Goal: Task Accomplishment & Management: Manage account settings

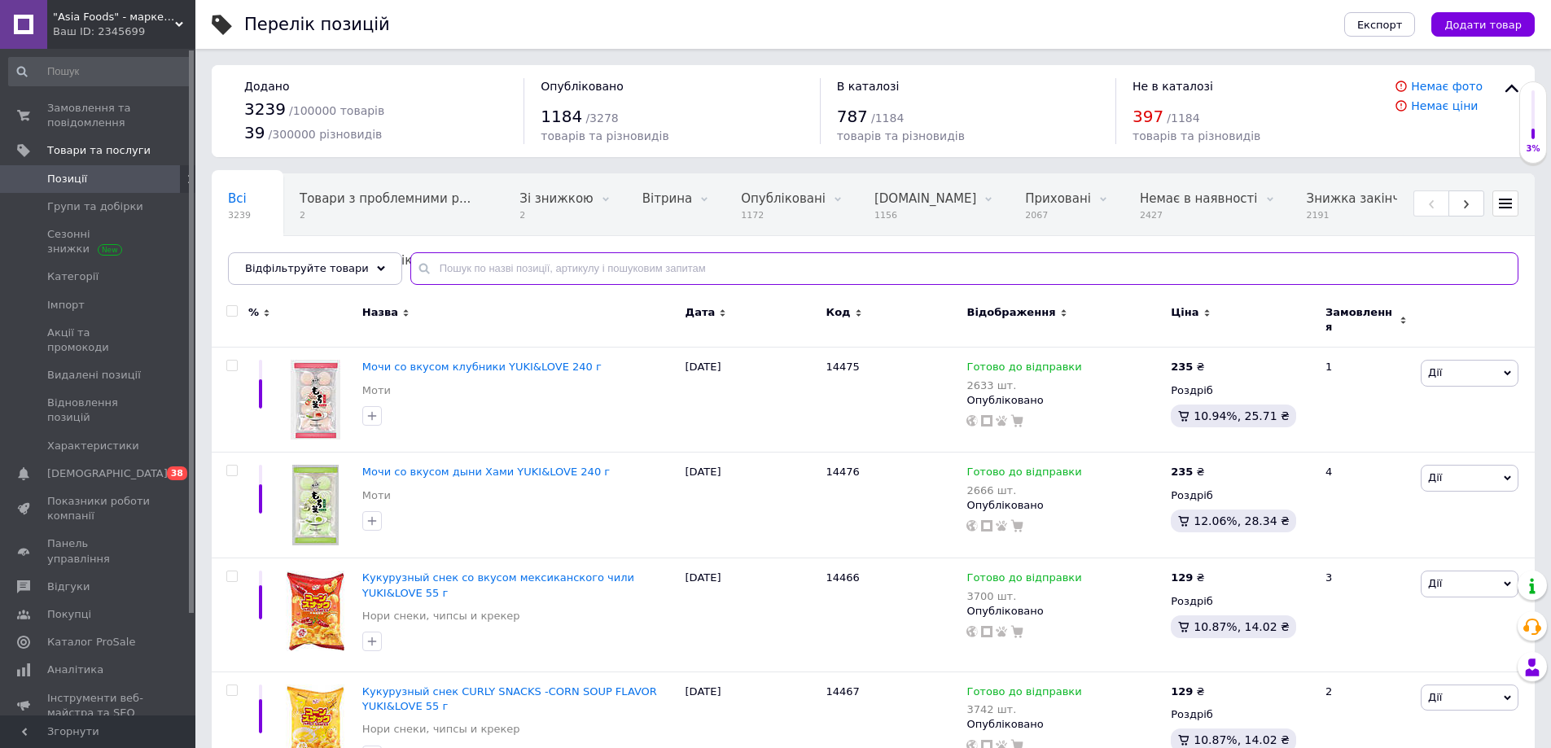
click at [433, 252] on input "text" at bounding box center [964, 268] width 1108 height 33
paste input "14464"
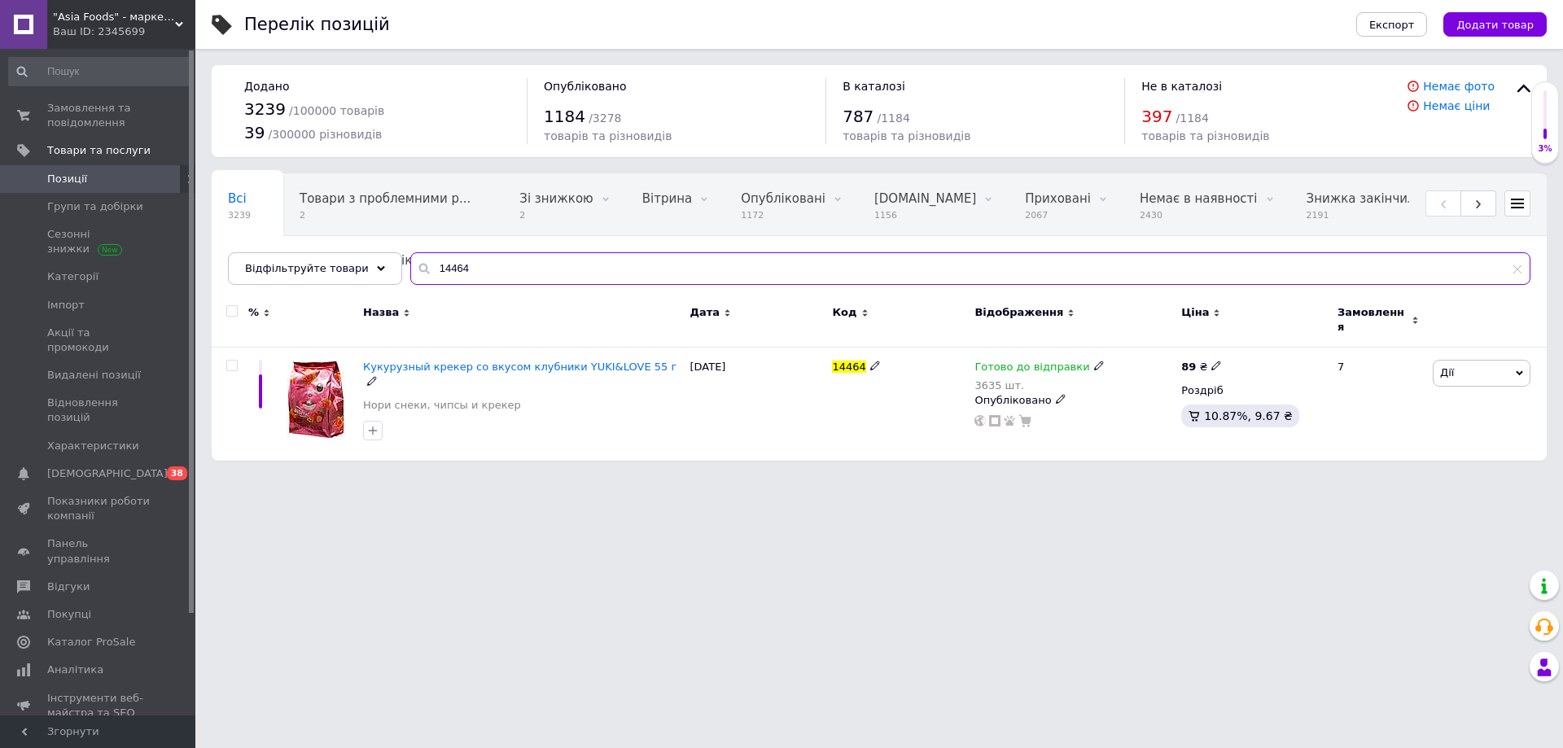
type input "14464"
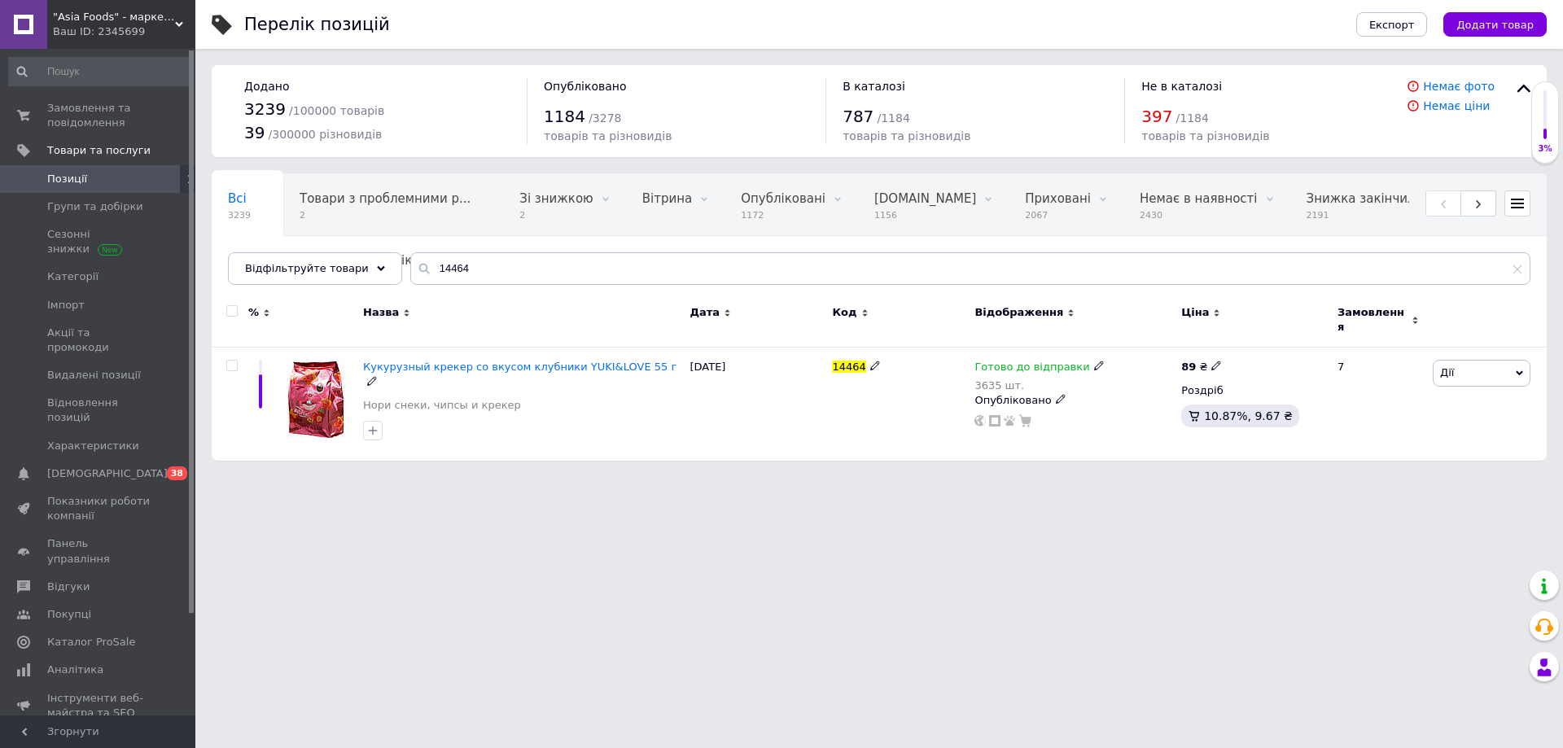
click at [432, 361] on span "Кукурузный крекер со вкусом клубники YUKI&LOVE 55 г" at bounding box center [519, 367] width 313 height 12
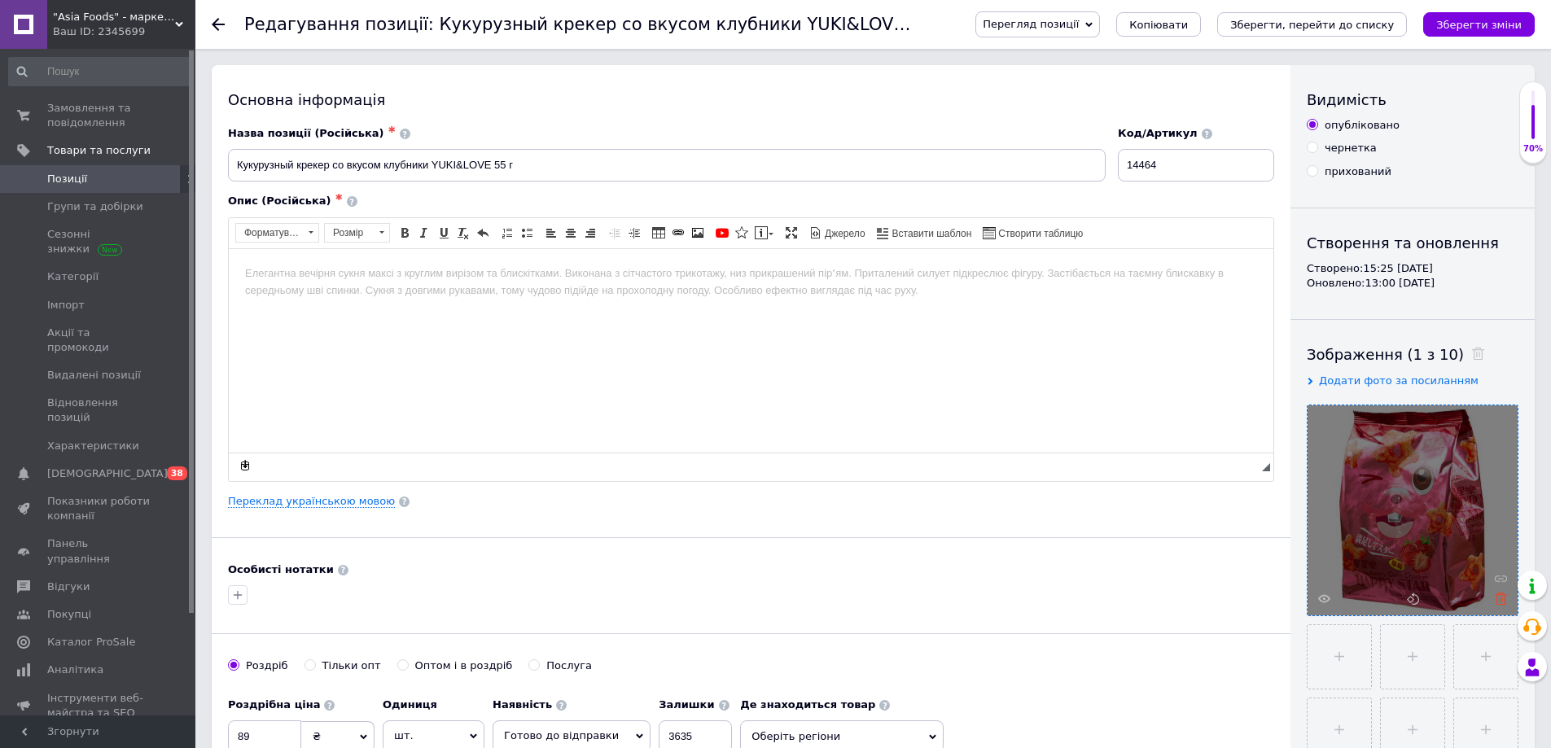
click at [1501, 601] on icon at bounding box center [1500, 599] width 12 height 12
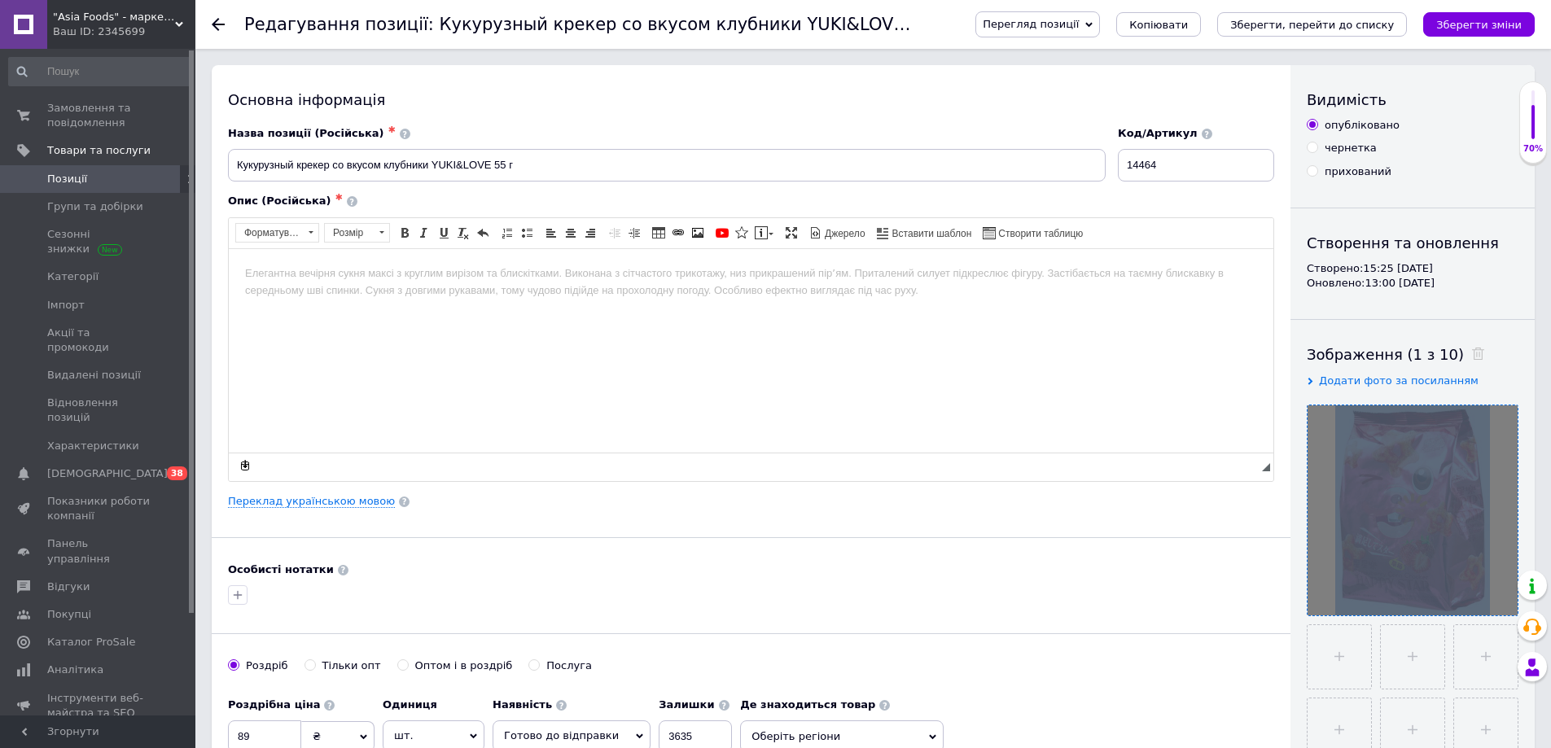
click at [1501, 601] on div at bounding box center [1412, 510] width 210 height 210
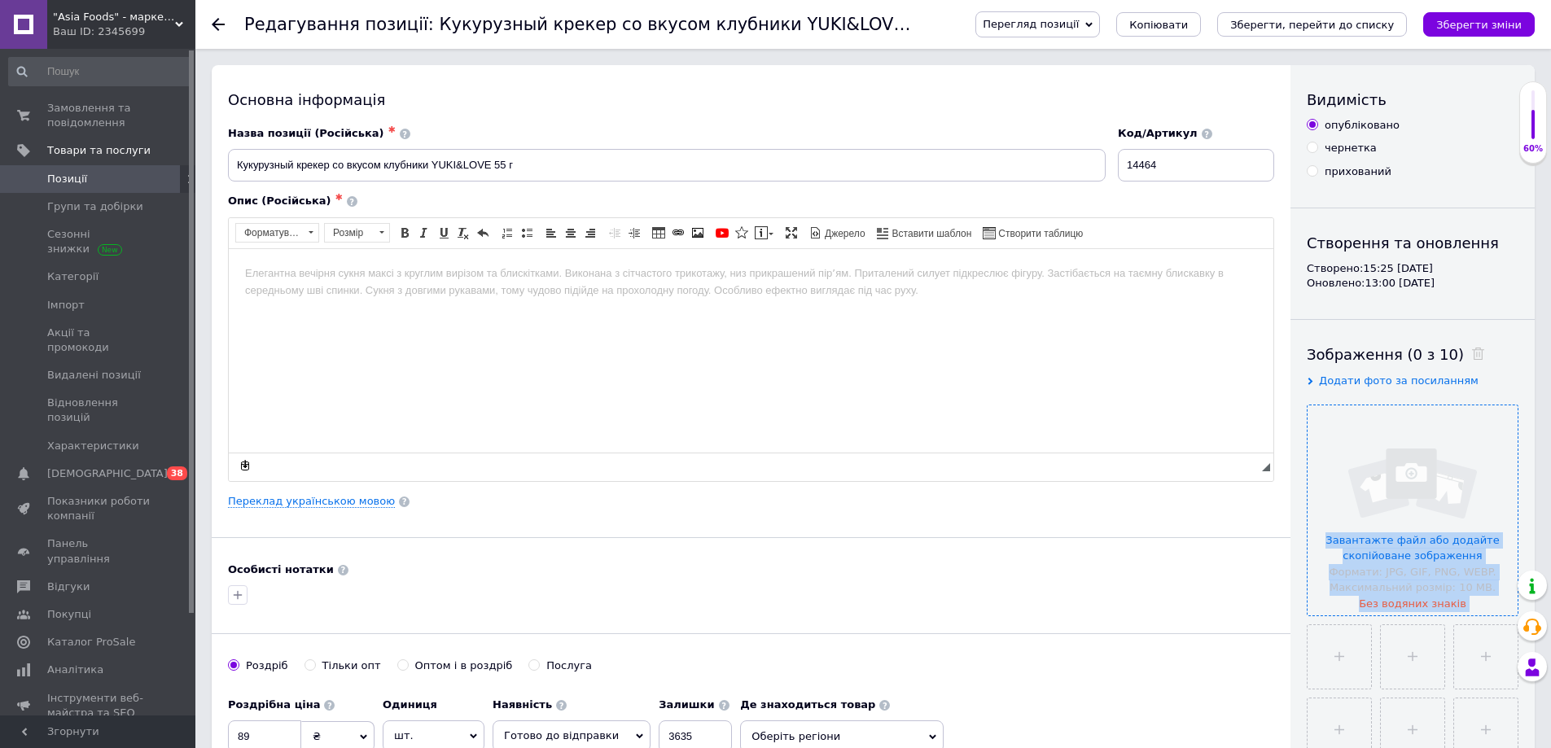
click at [1485, 562] on input "file" at bounding box center [1412, 510] width 210 height 210
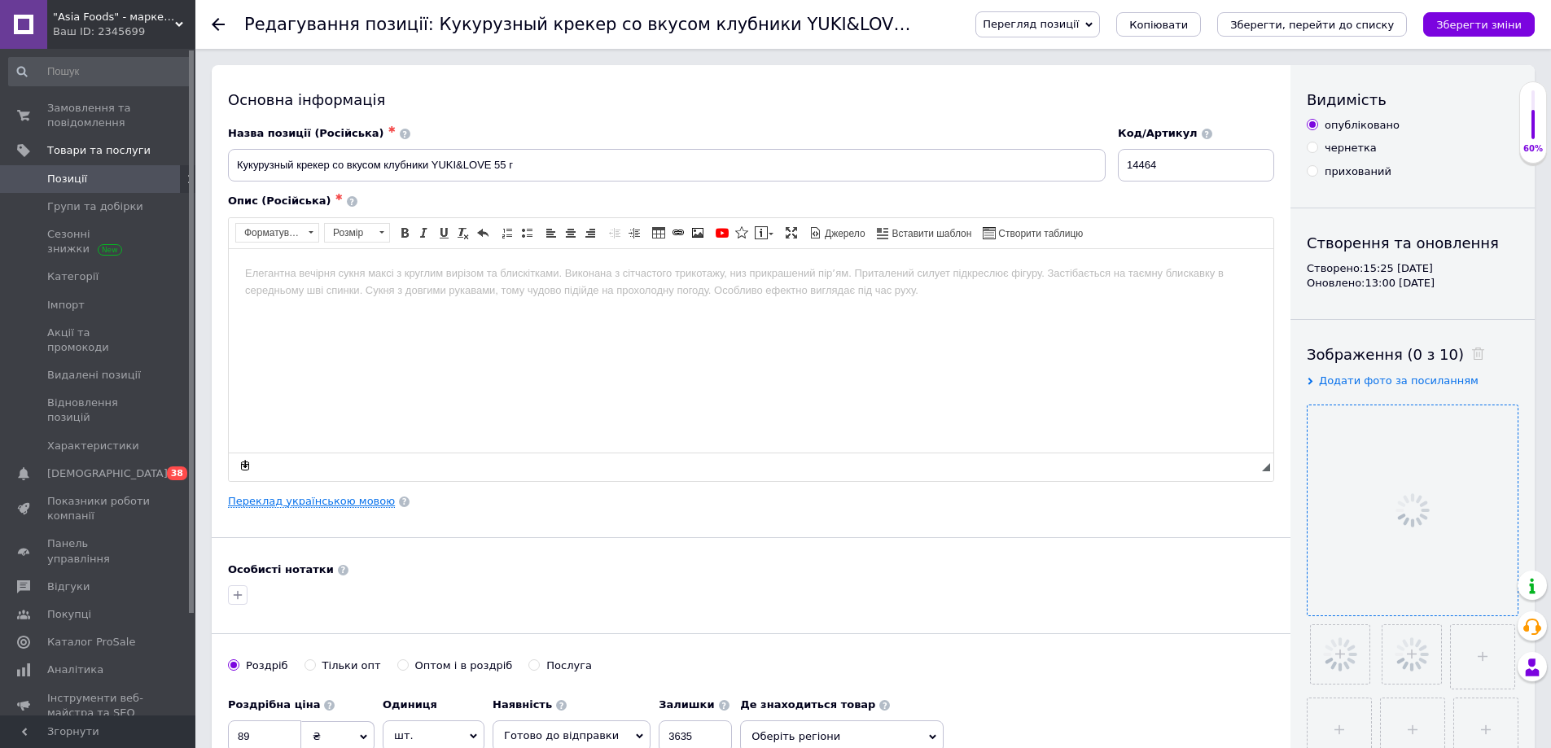
click at [287, 504] on link "Переклад українською мовою" at bounding box center [311, 501] width 167 height 13
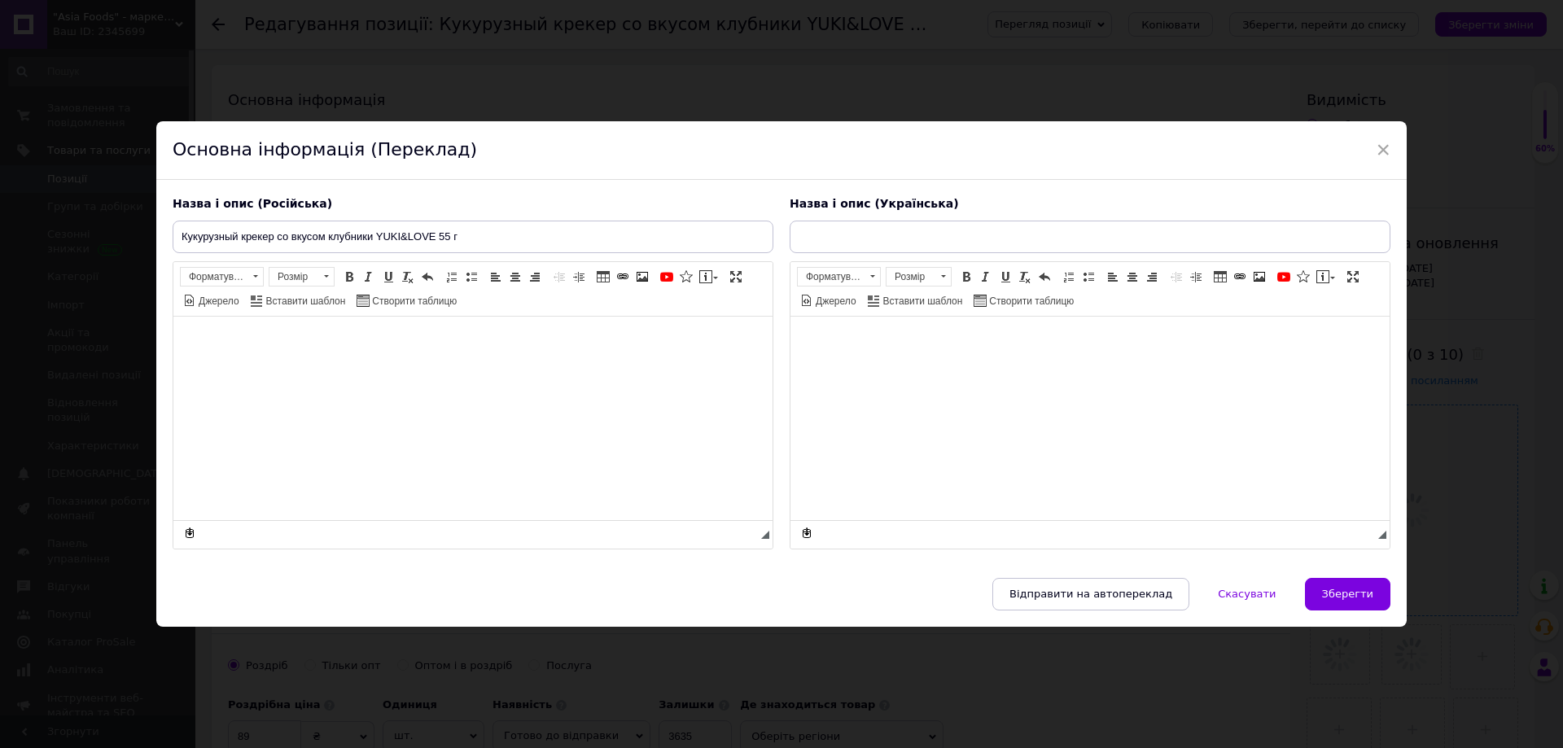
type input "Кукурудзяний крекер зі смаком полуниці [PERSON_NAME] 55 г"
drag, startPoint x: 508, startPoint y: 237, endPoint x: 170, endPoint y: 258, distance: 338.5
click at [170, 258] on div "Назва і опис (Російська) Кукурузный крекер со вкусом клубники YUKI&LOVE 55 г Ро…" at bounding box center [472, 373] width 617 height 370
click at [337, 365] on html at bounding box center [472, 341] width 599 height 50
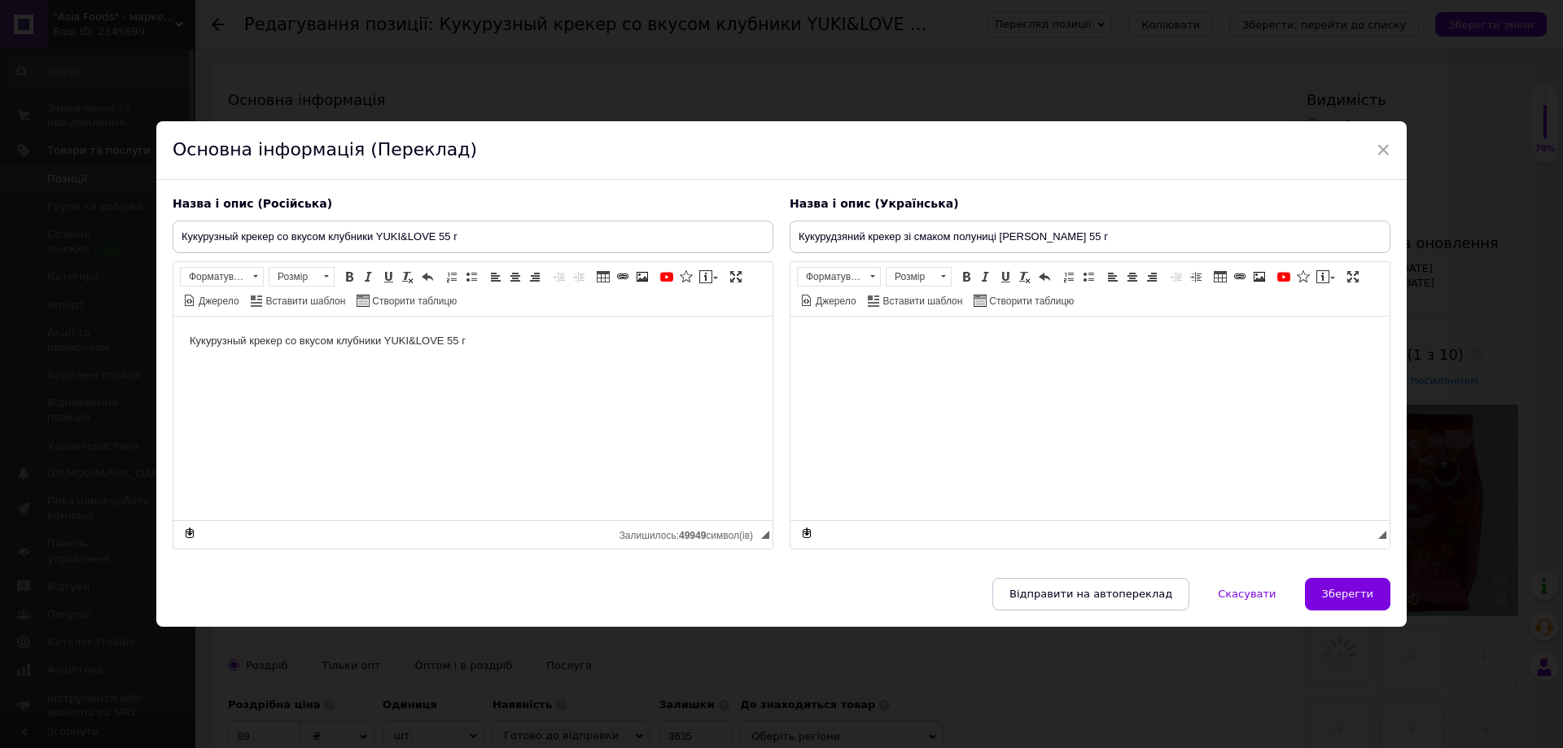
drag, startPoint x: 1115, startPoint y: 234, endPoint x: 696, endPoint y: 227, distance: 419.2
click at [696, 227] on div "Назва і опис (Російська) Кукурузный крекер со вкусом клубники YUKI&LOVE 55 г Ку…" at bounding box center [781, 373] width 1234 height 370
click at [897, 364] on html at bounding box center [1089, 341] width 599 height 50
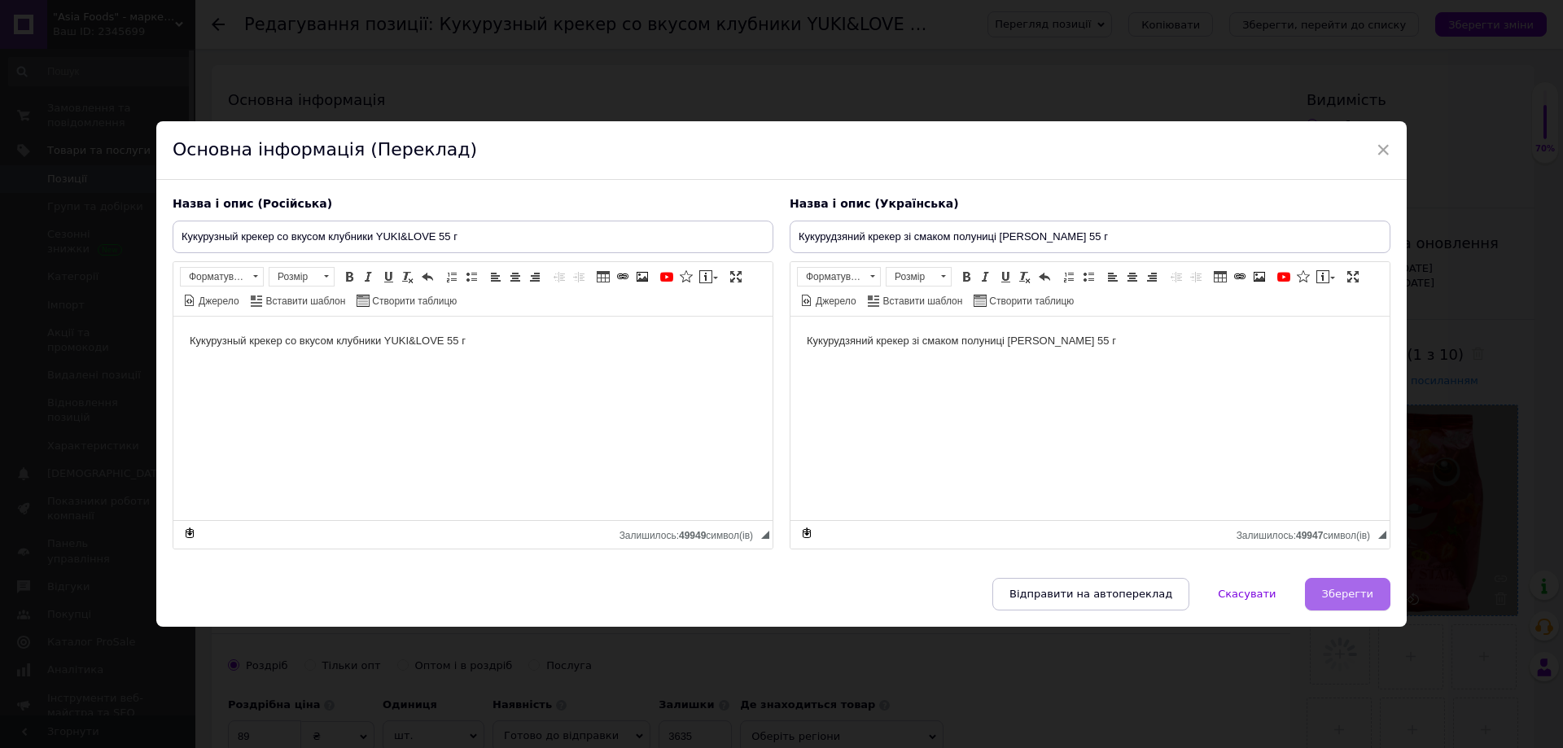
click at [1333, 600] on span "Зберегти" at bounding box center [1347, 594] width 51 height 12
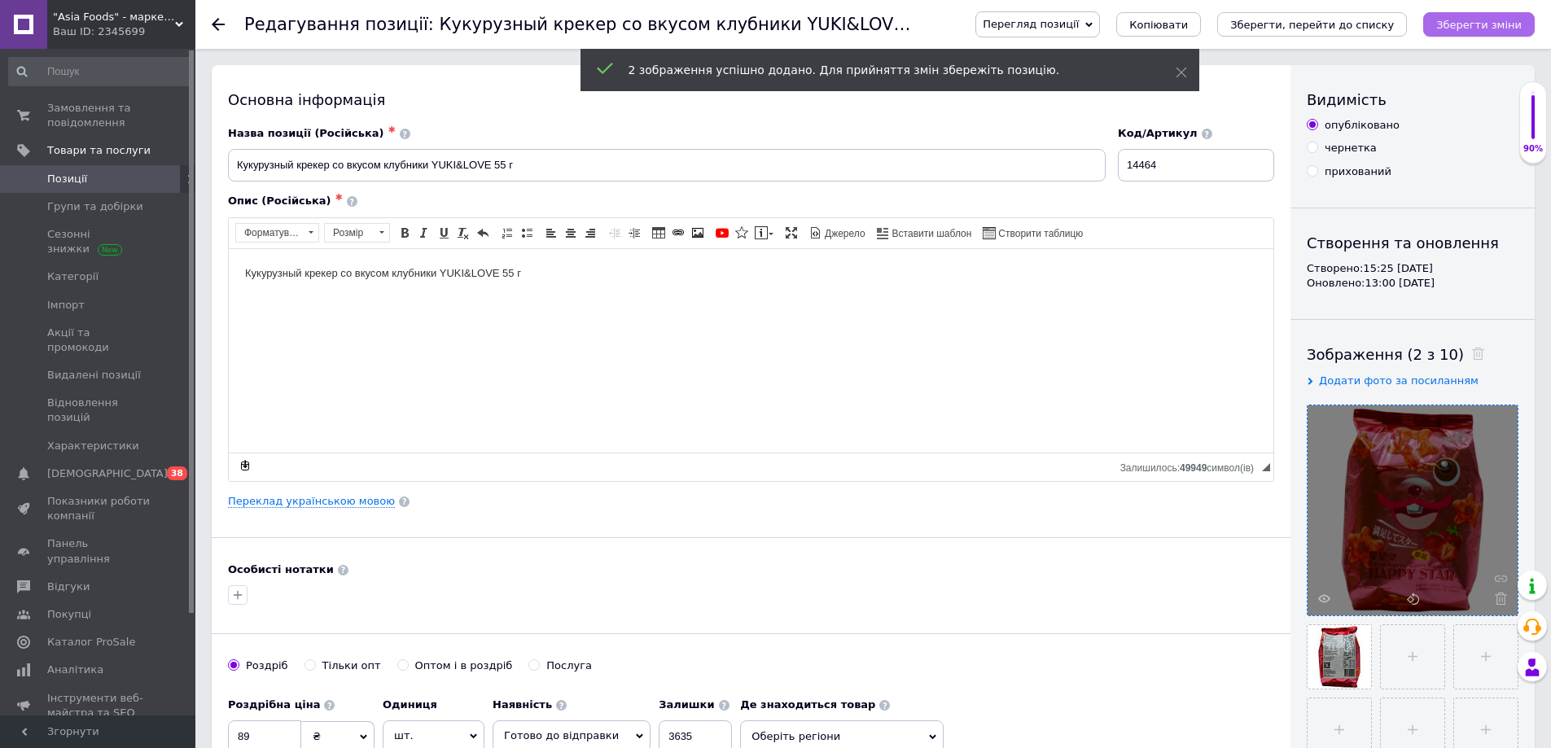
click at [1464, 33] on button "Зберегти зміни" at bounding box center [1479, 24] width 112 height 24
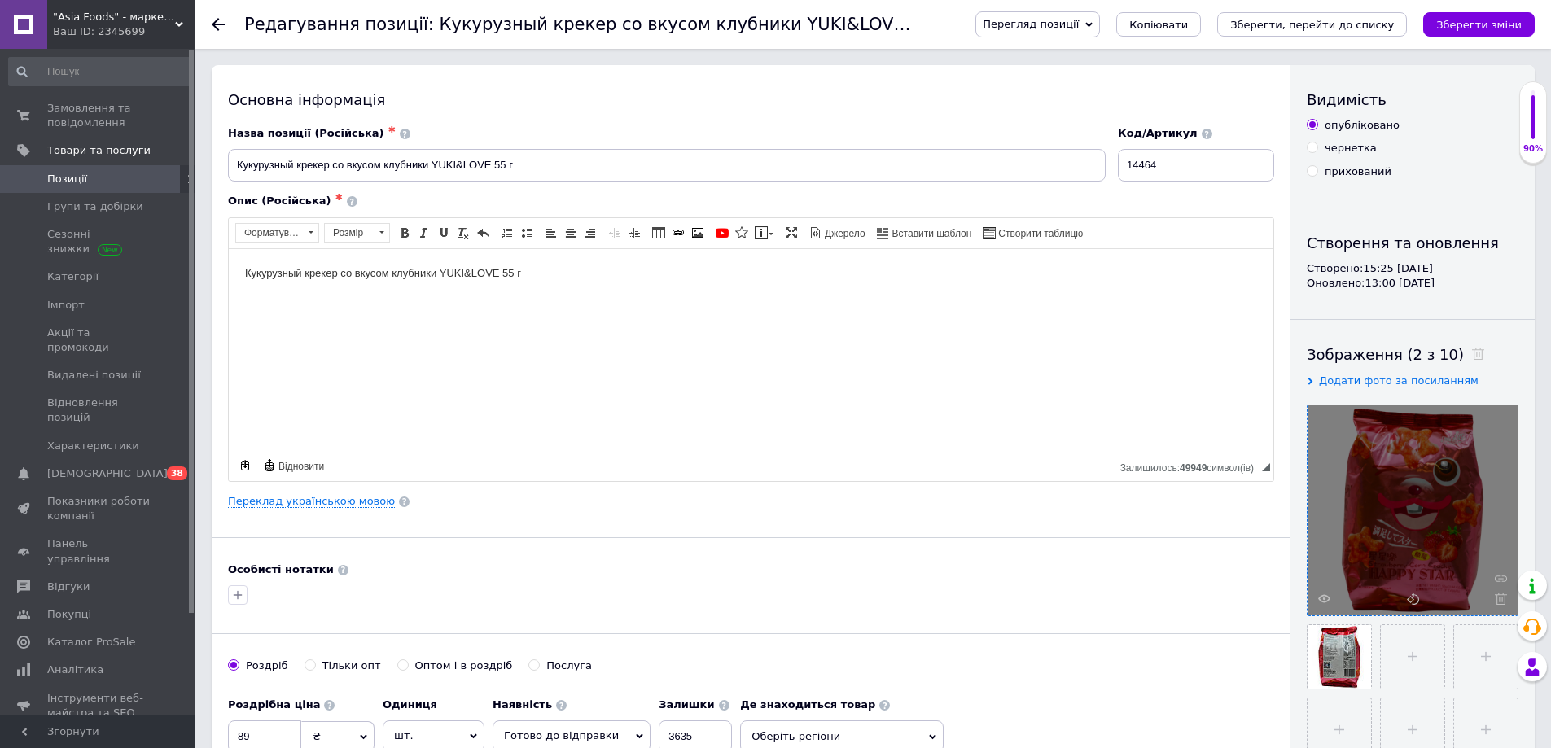
click at [82, 187] on link "Позиції" at bounding box center [100, 179] width 200 height 28
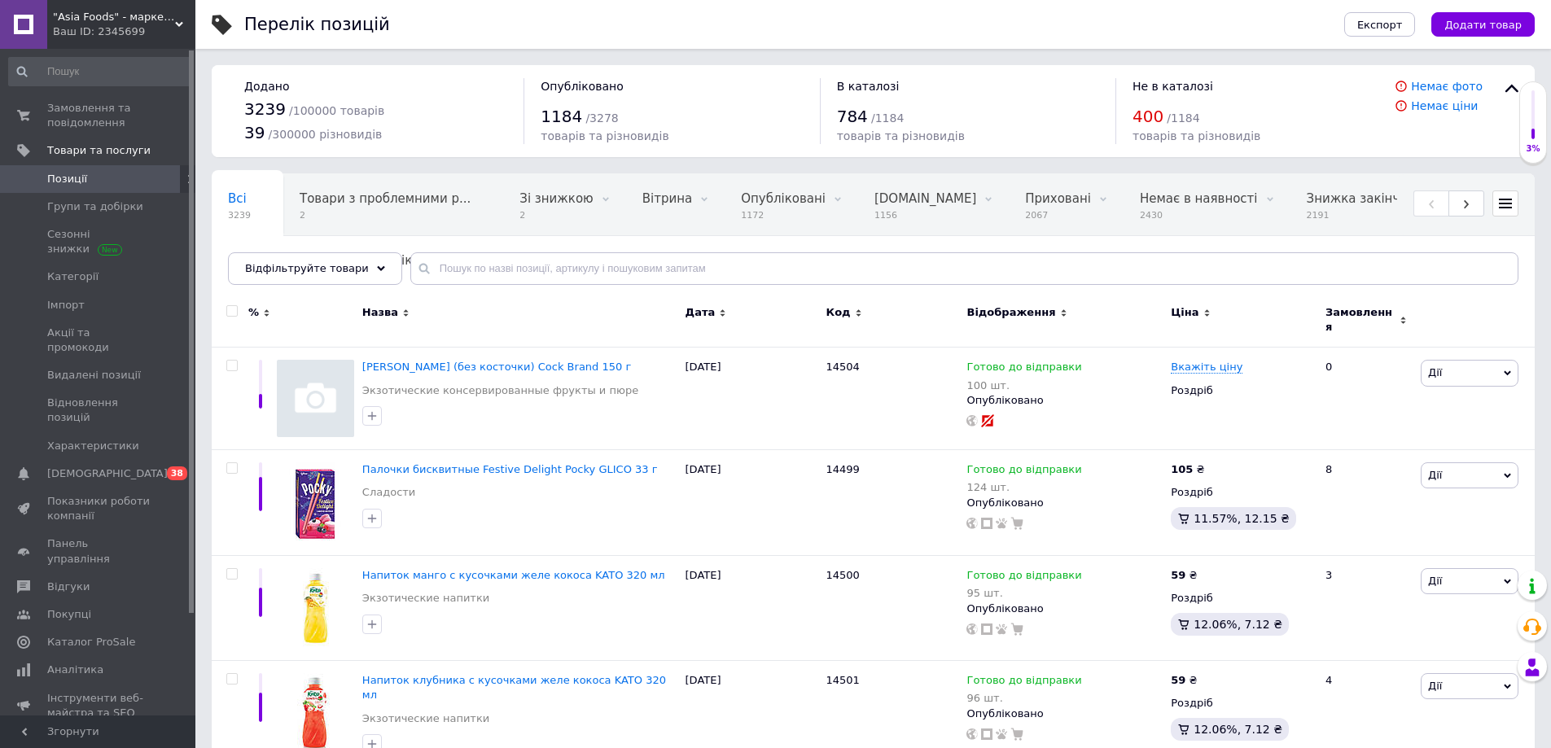
click at [520, 286] on div "Всі 3239 Товари з проблемними р... 2 Зі знижкою 2 Видалити Редагувати Вітрина 0…" at bounding box center [873, 237] width 1323 height 134
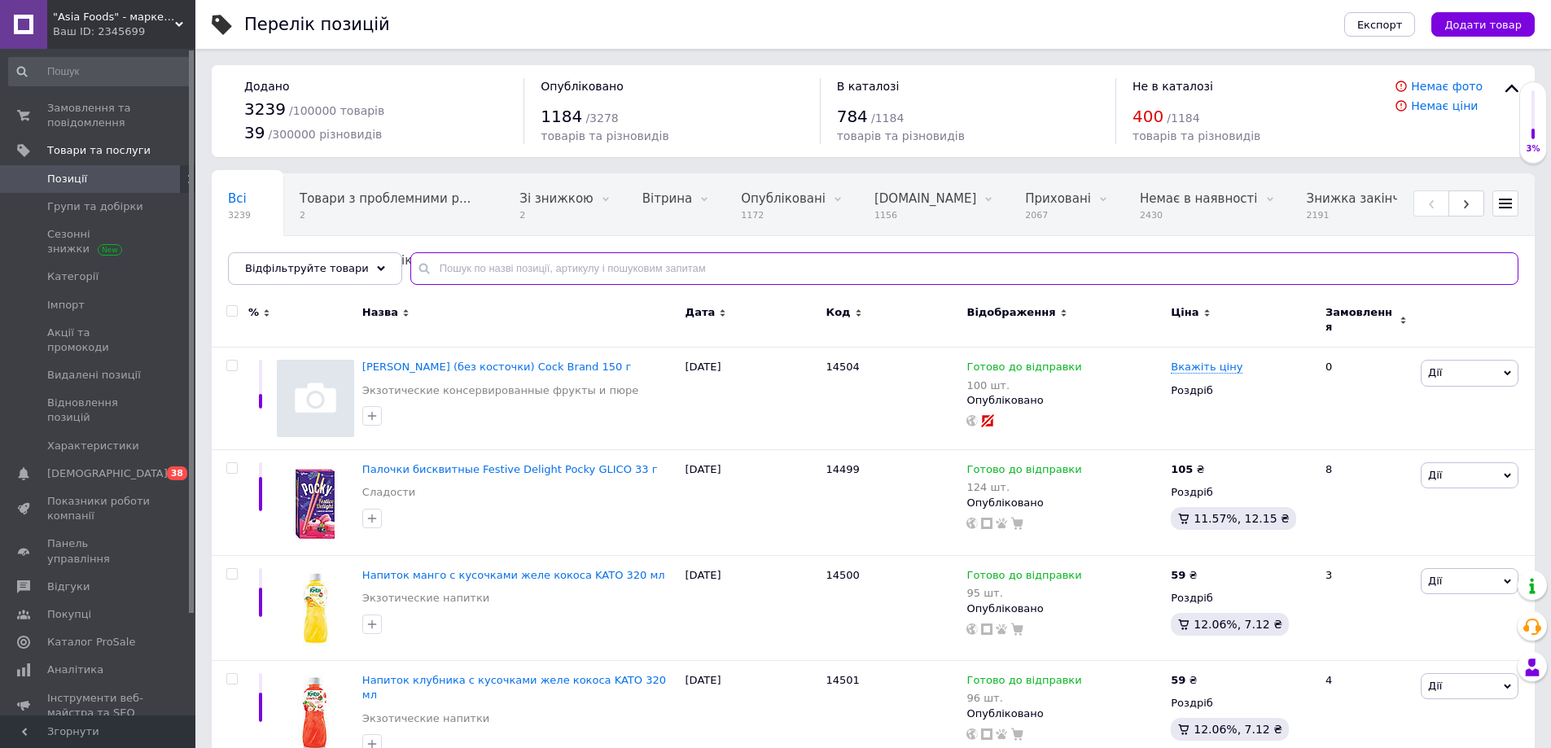
click at [525, 278] on input "text" at bounding box center [964, 268] width 1108 height 33
paste input "14465"
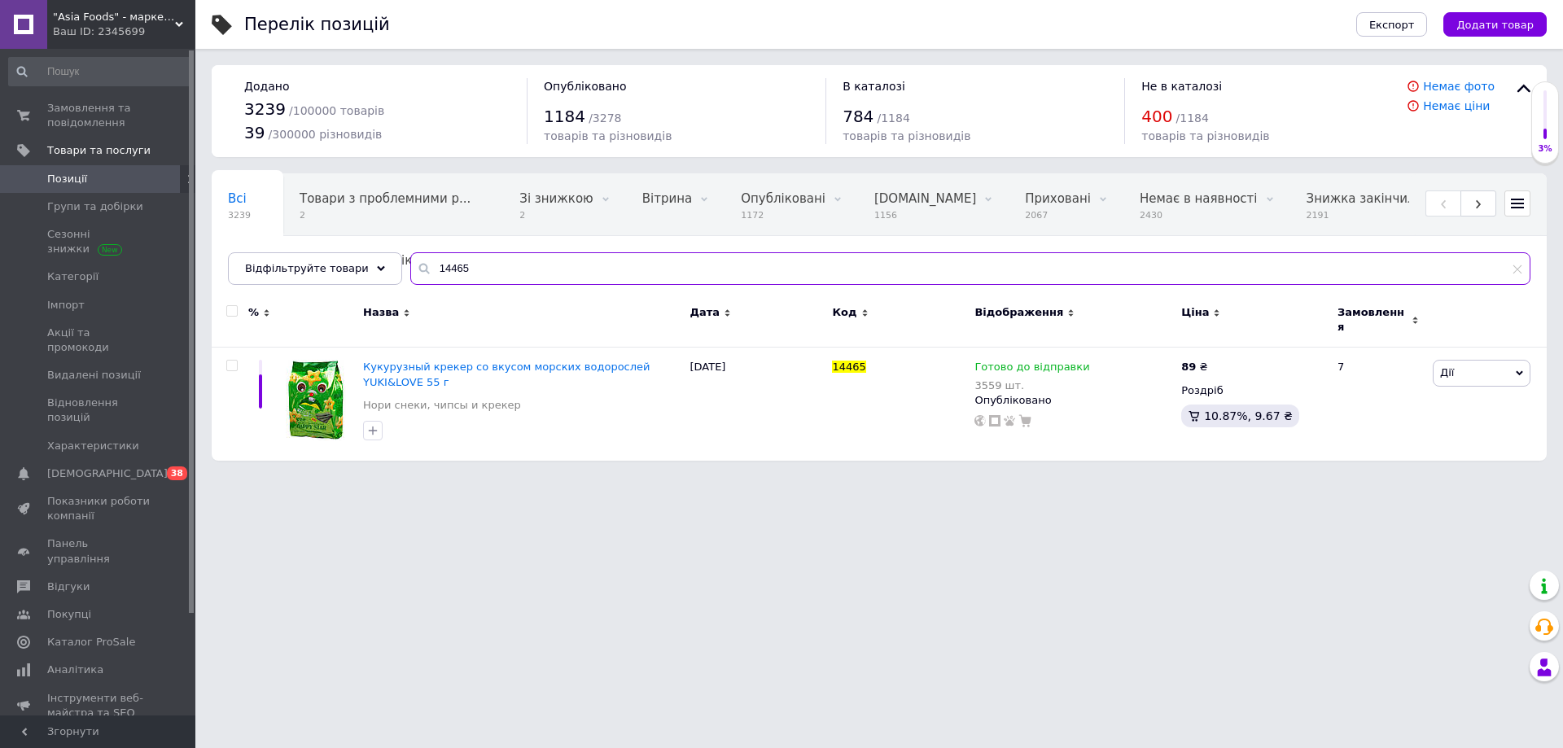
click at [492, 275] on input "14465" at bounding box center [970, 268] width 1120 height 33
paste input "6"
click at [533, 278] on input "14466" at bounding box center [970, 268] width 1120 height 33
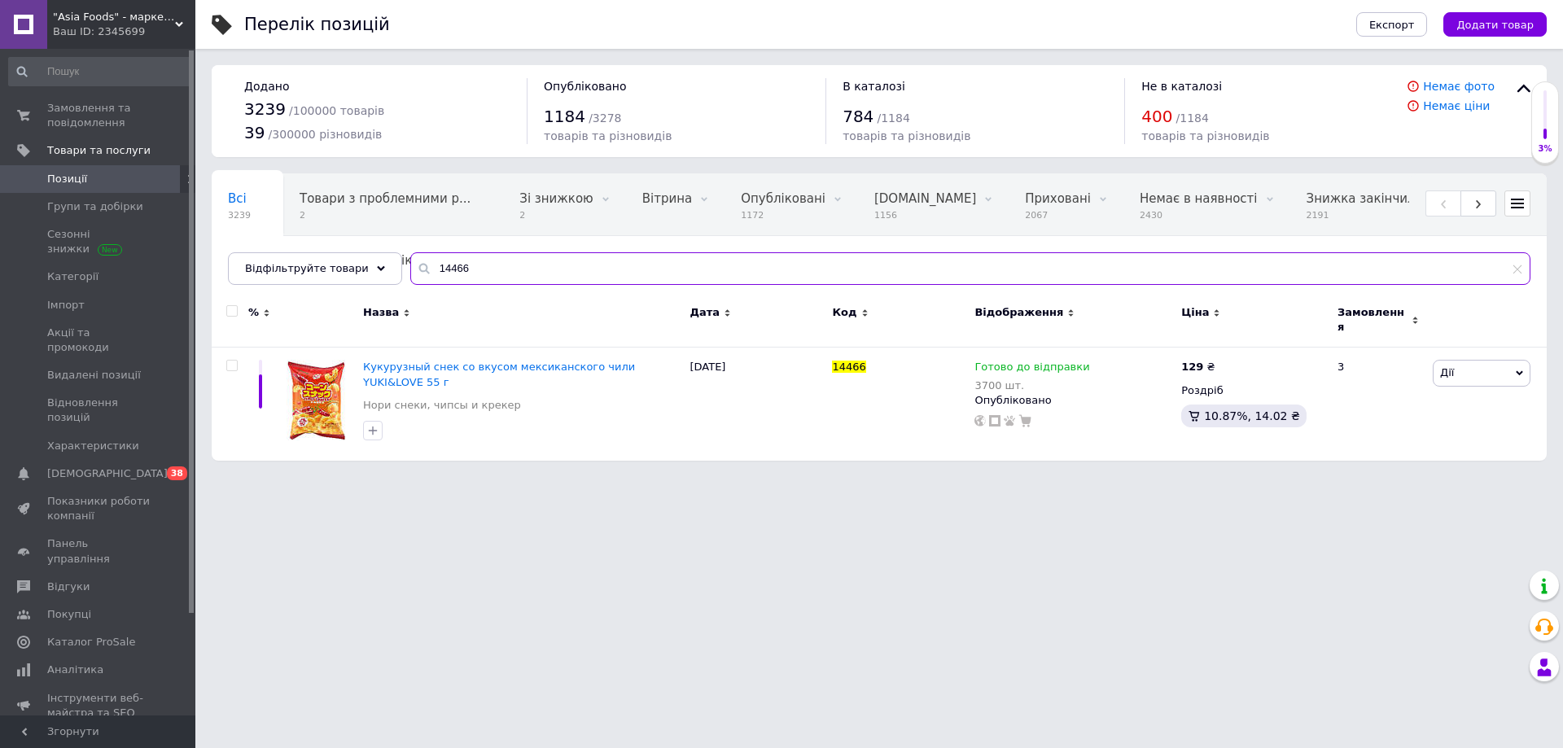
paste input "7"
type input "14467"
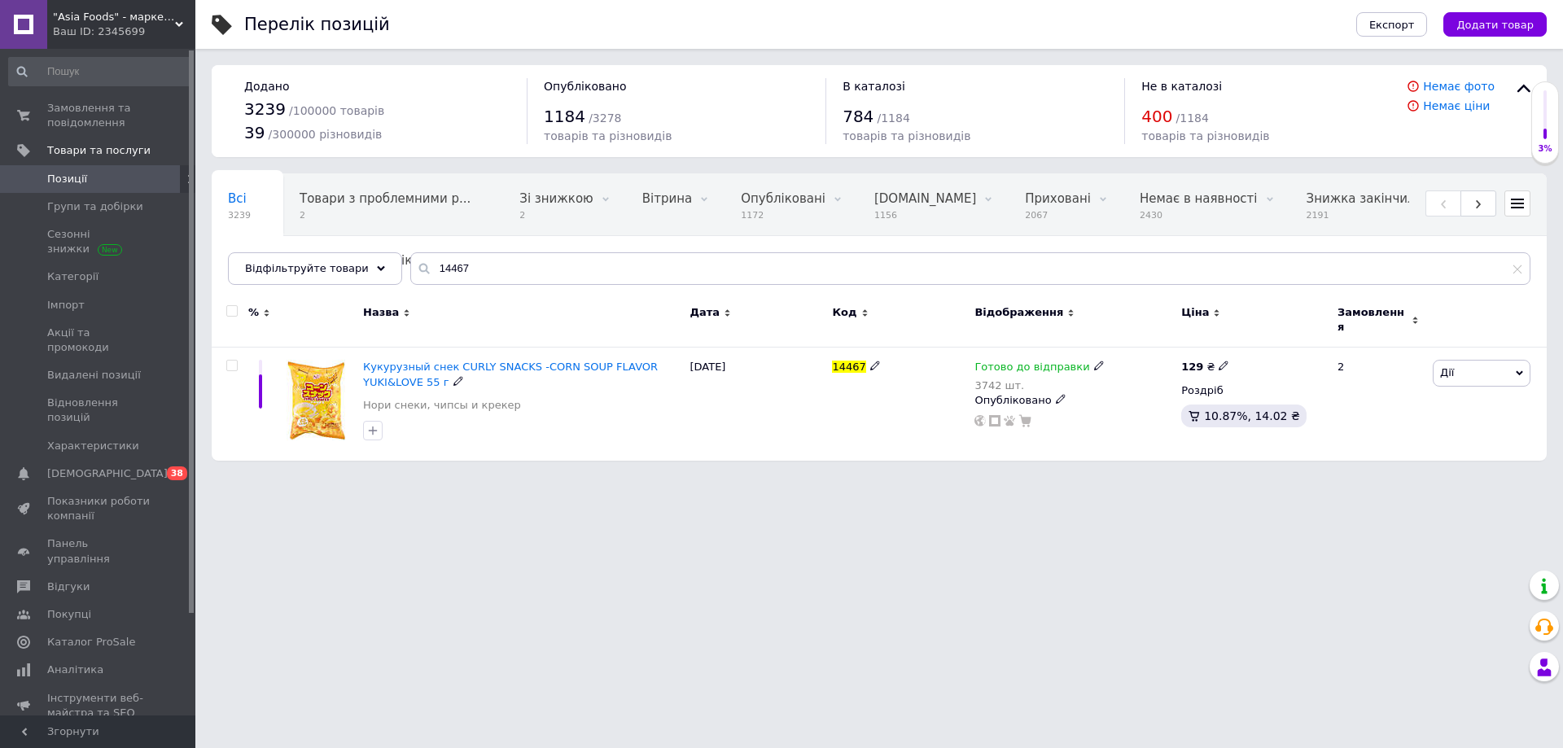
click at [429, 361] on span "Кукурузный снек CURLY SNACKS -CORN SOUP FLAVOR YUKI&LOVE 55 г" at bounding box center [510, 374] width 295 height 27
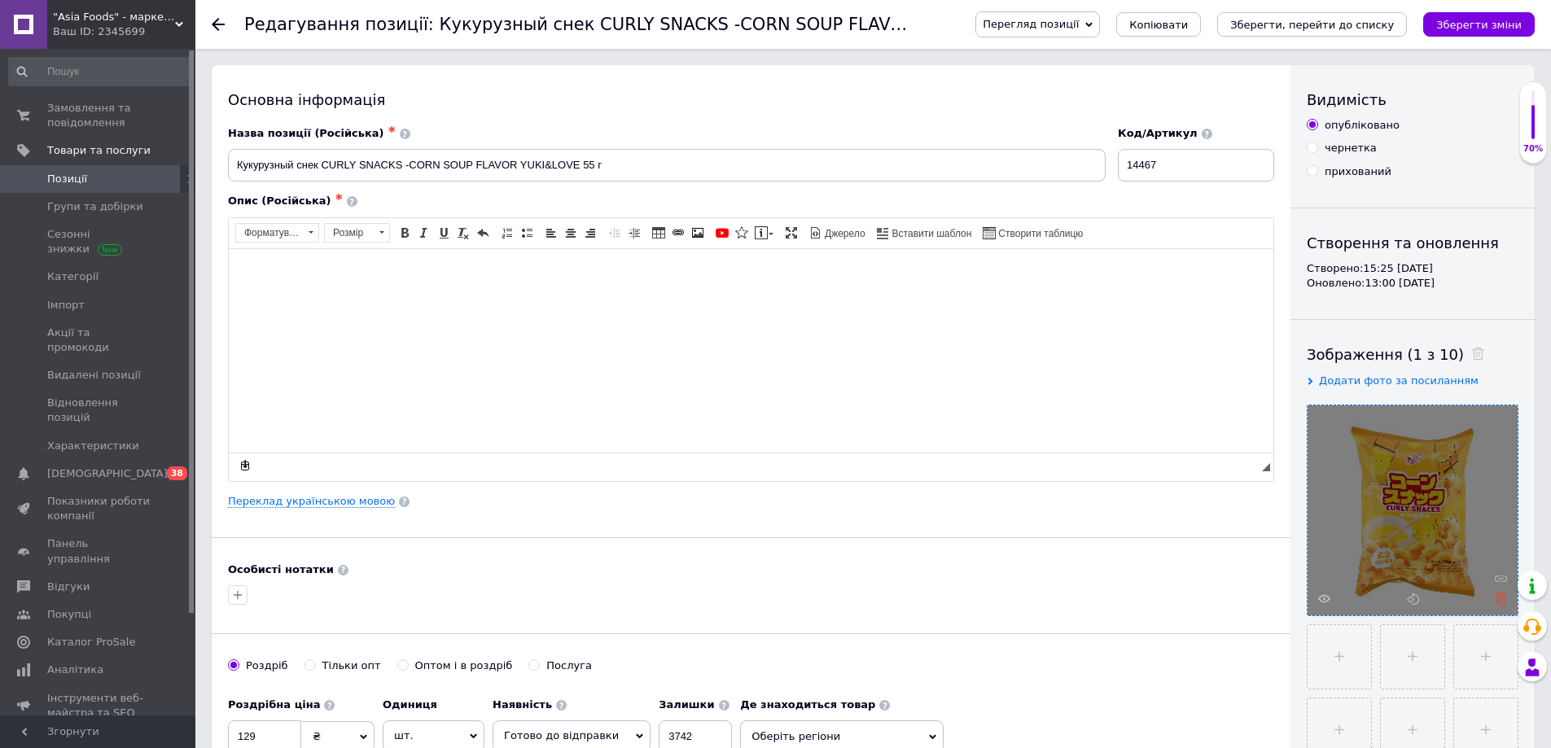
click at [1498, 602] on icon at bounding box center [1500, 599] width 12 height 12
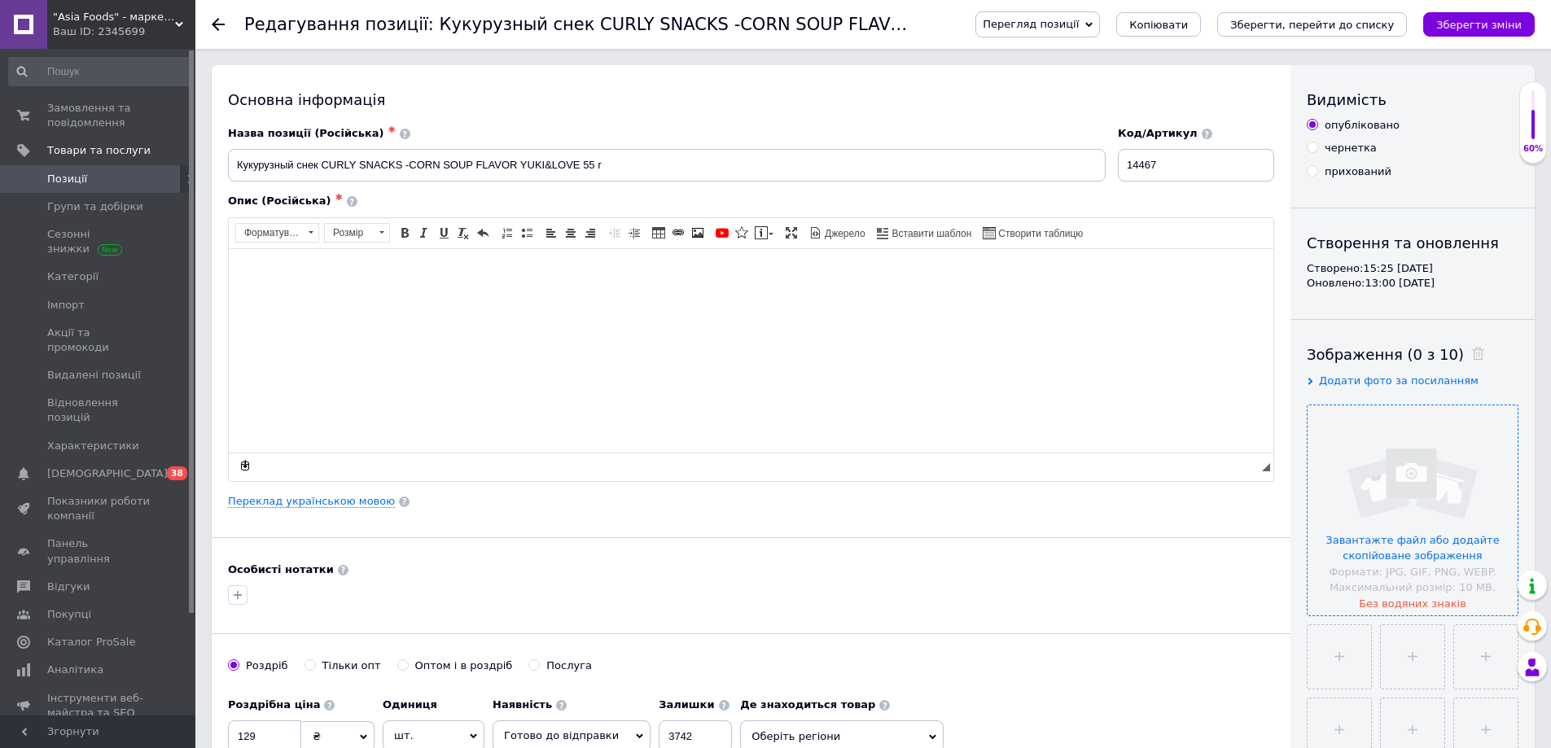
click at [1477, 535] on input "file" at bounding box center [1412, 510] width 210 height 210
click at [312, 496] on link "Переклад українською мовою" at bounding box center [311, 501] width 167 height 13
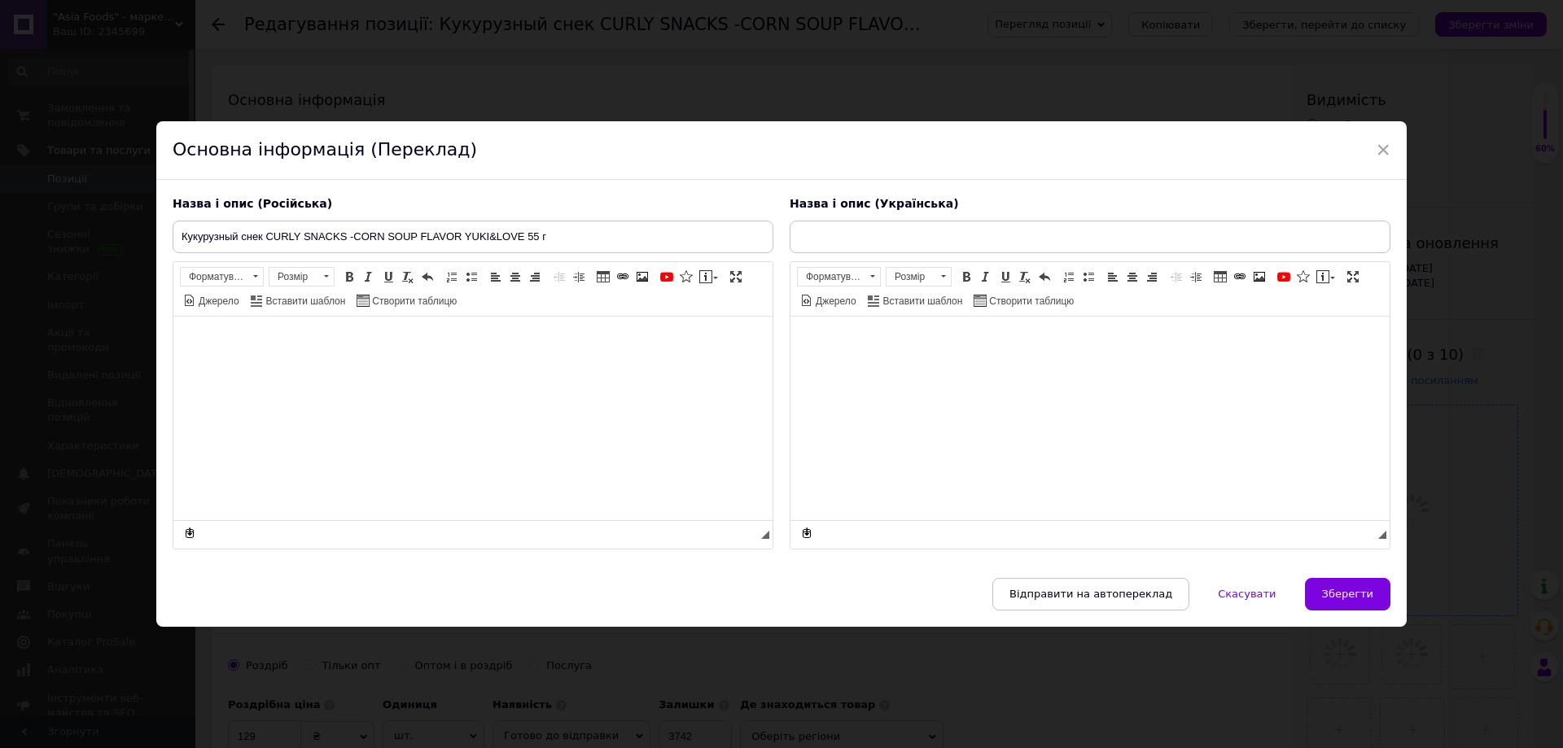
type input "Кукурудзяний снек з оригінальним [PERSON_NAME] 55 г"
drag, startPoint x: 584, startPoint y: 238, endPoint x: 103, endPoint y: 241, distance: 481.1
click at [103, 241] on div "× Основна інформація (Переклад) Назва і опис (Російська) Кукурузный снек CURLY …" at bounding box center [781, 374] width 1563 height 748
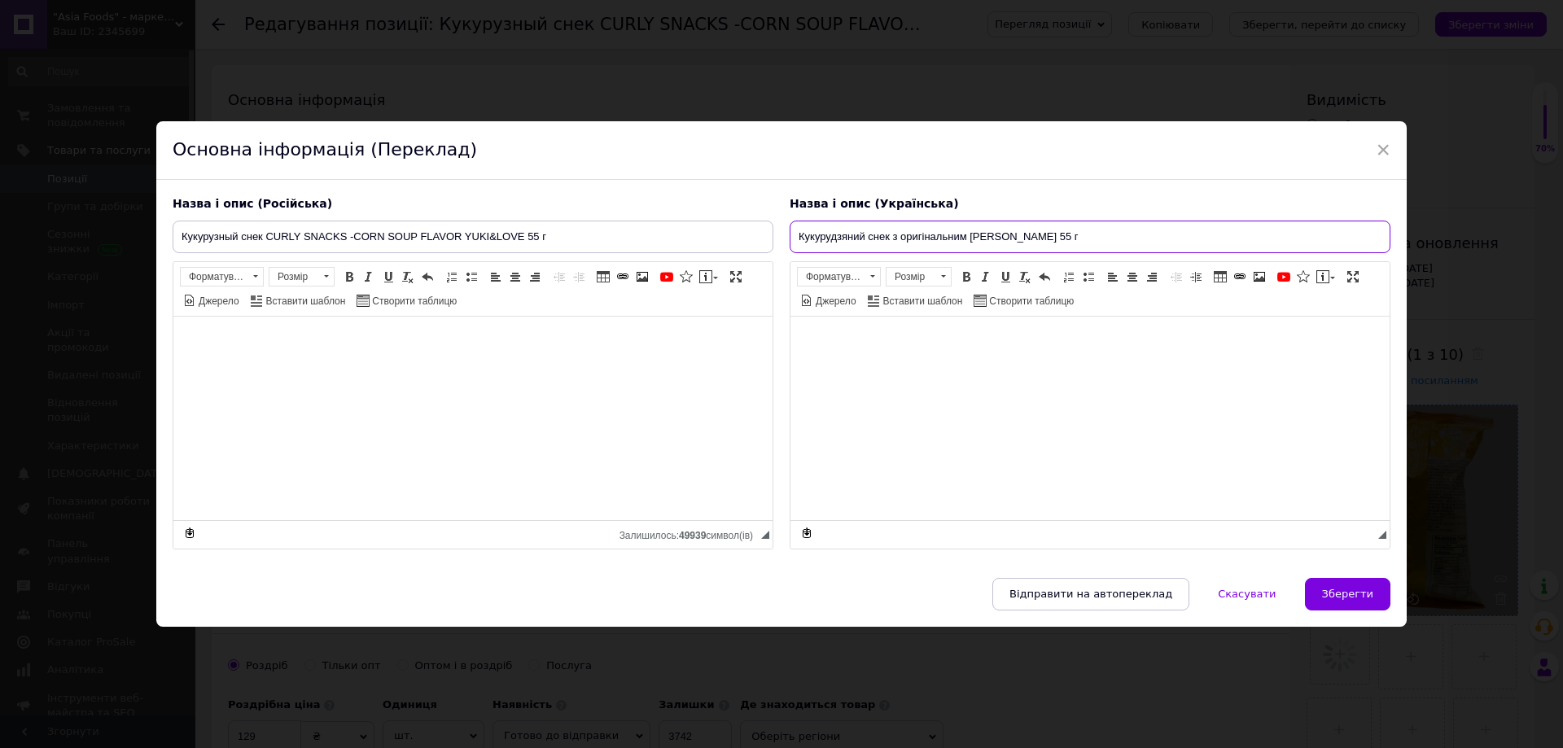
drag, startPoint x: 1136, startPoint y: 242, endPoint x: 614, endPoint y: 225, distance: 522.8
click at [614, 225] on div "Назва і опис (Російська) Кукурузный снек CURLY SNACKS -CORN SOUP FLAVOR YUKI&LO…" at bounding box center [781, 373] width 1234 height 370
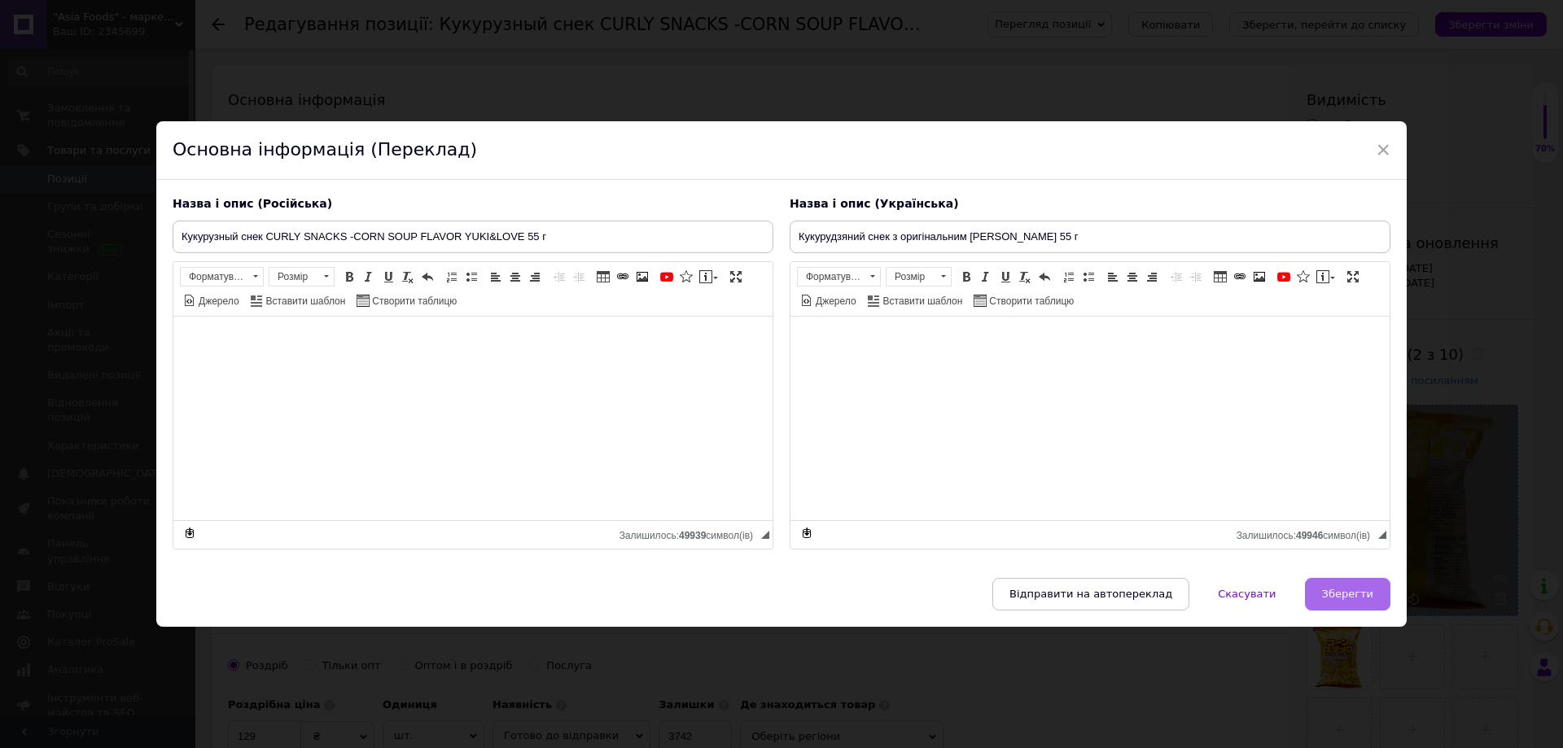
click at [1330, 592] on span "Зберегти" at bounding box center [1347, 594] width 51 height 12
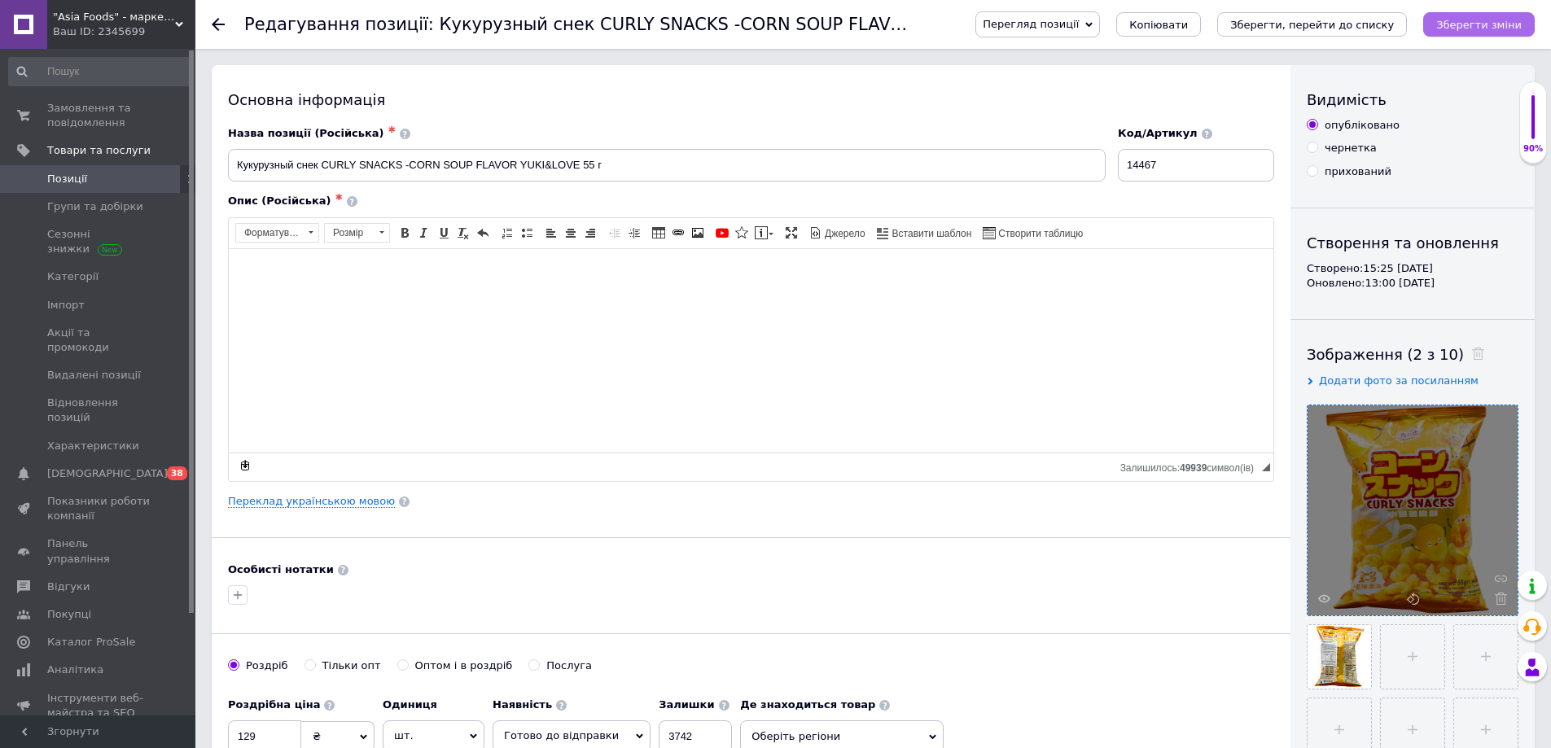
click at [1462, 26] on icon "Зберегти зміни" at bounding box center [1478, 25] width 85 height 12
click at [110, 173] on span "Позиції" at bounding box center [98, 179] width 103 height 15
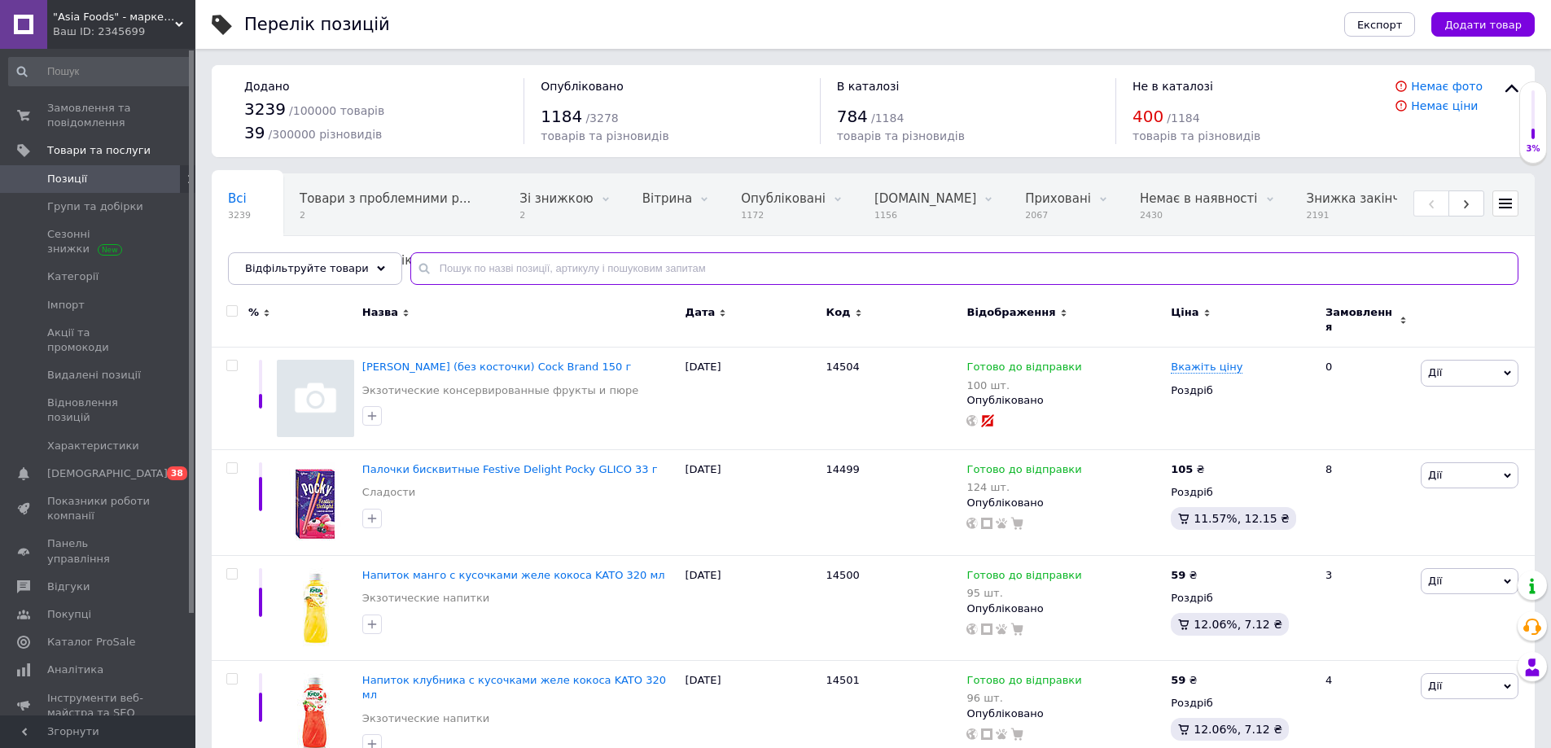
click at [439, 280] on input "text" at bounding box center [964, 268] width 1108 height 33
paste input "14469"
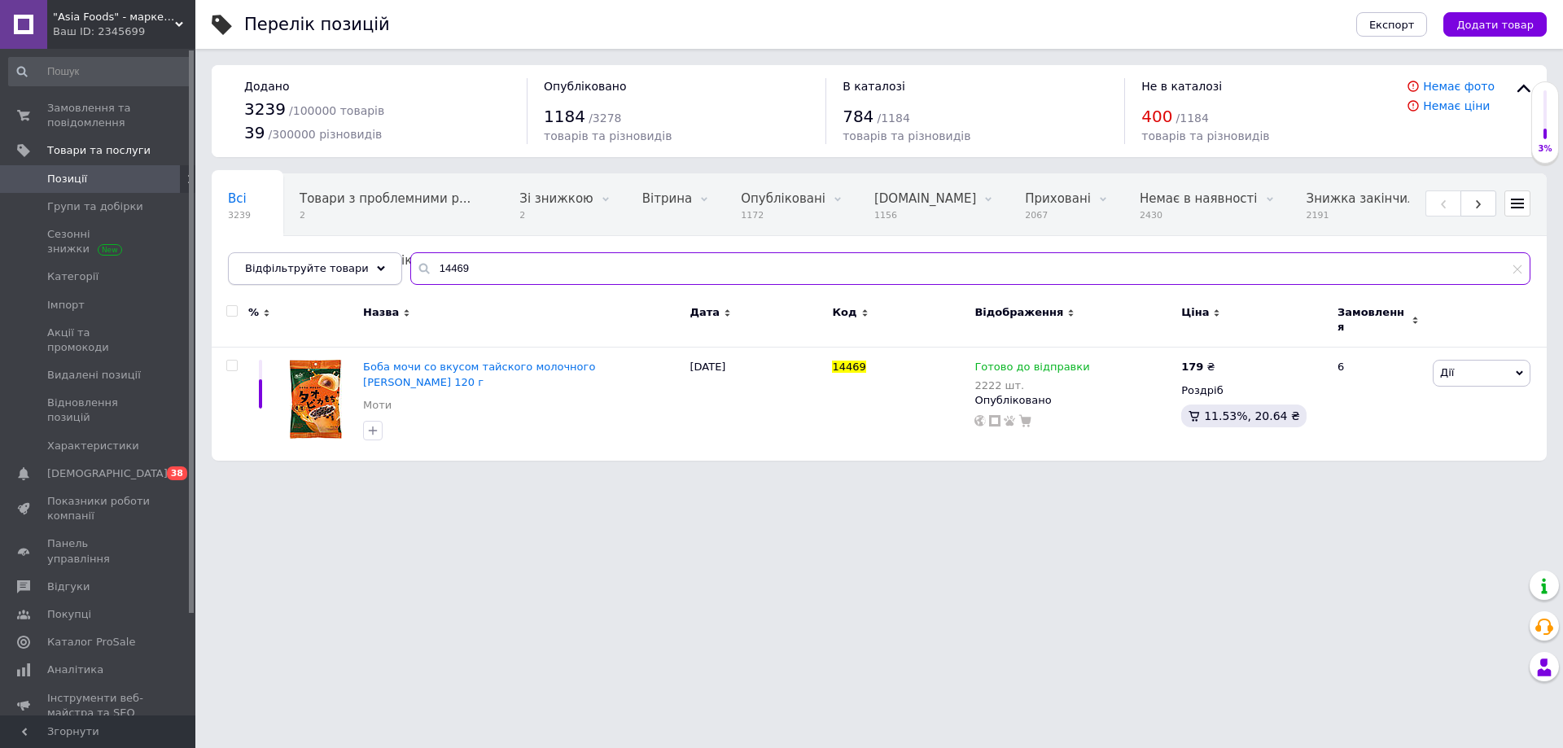
drag, startPoint x: 461, startPoint y: 273, endPoint x: 328, endPoint y: 273, distance: 132.7
click at [328, 273] on div "Відфільтруйте товари 14469" at bounding box center [879, 268] width 1302 height 33
paste input "70"
type input "14470"
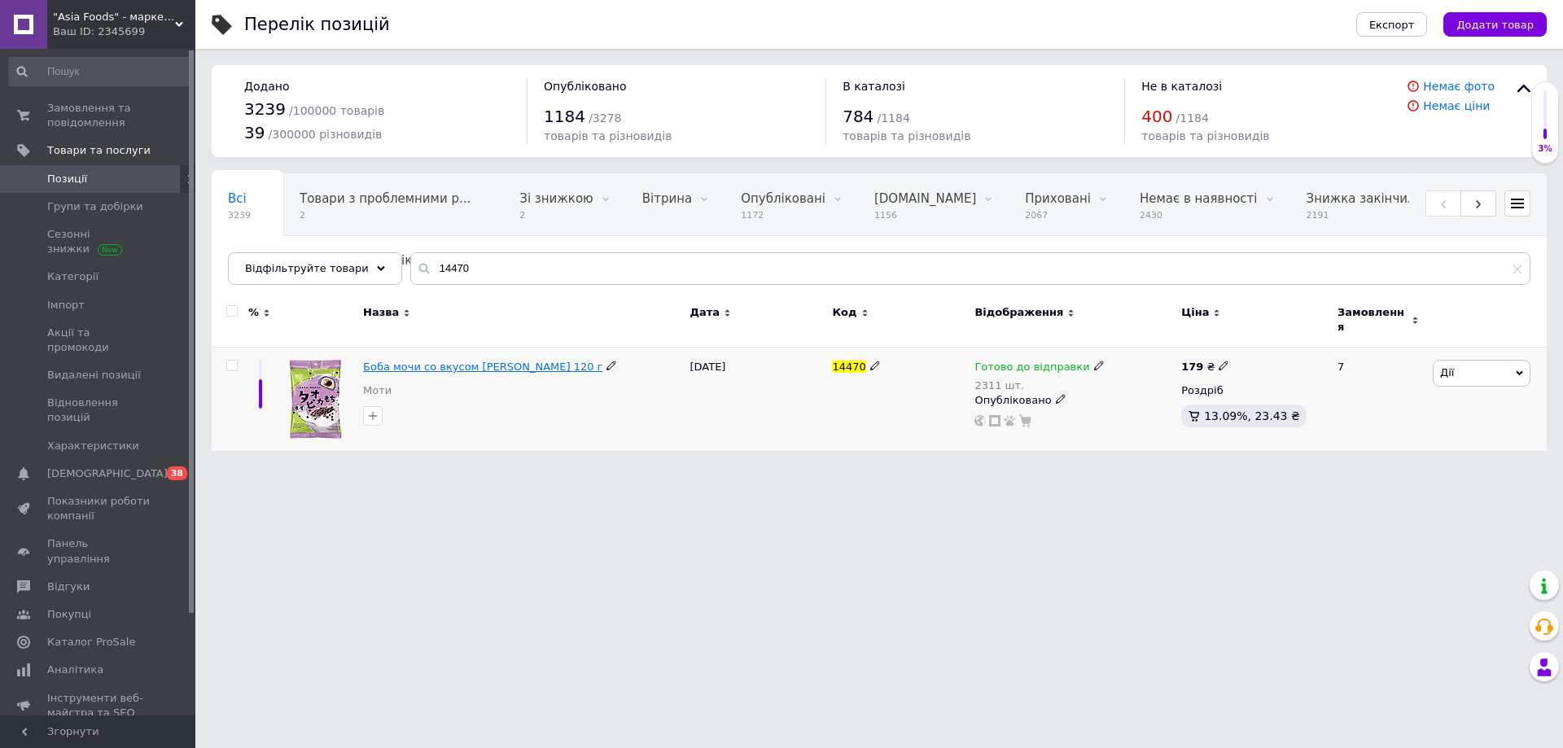
click at [545, 361] on span "Боба мочи со вкусом [PERSON_NAME] 120 г" at bounding box center [482, 367] width 239 height 12
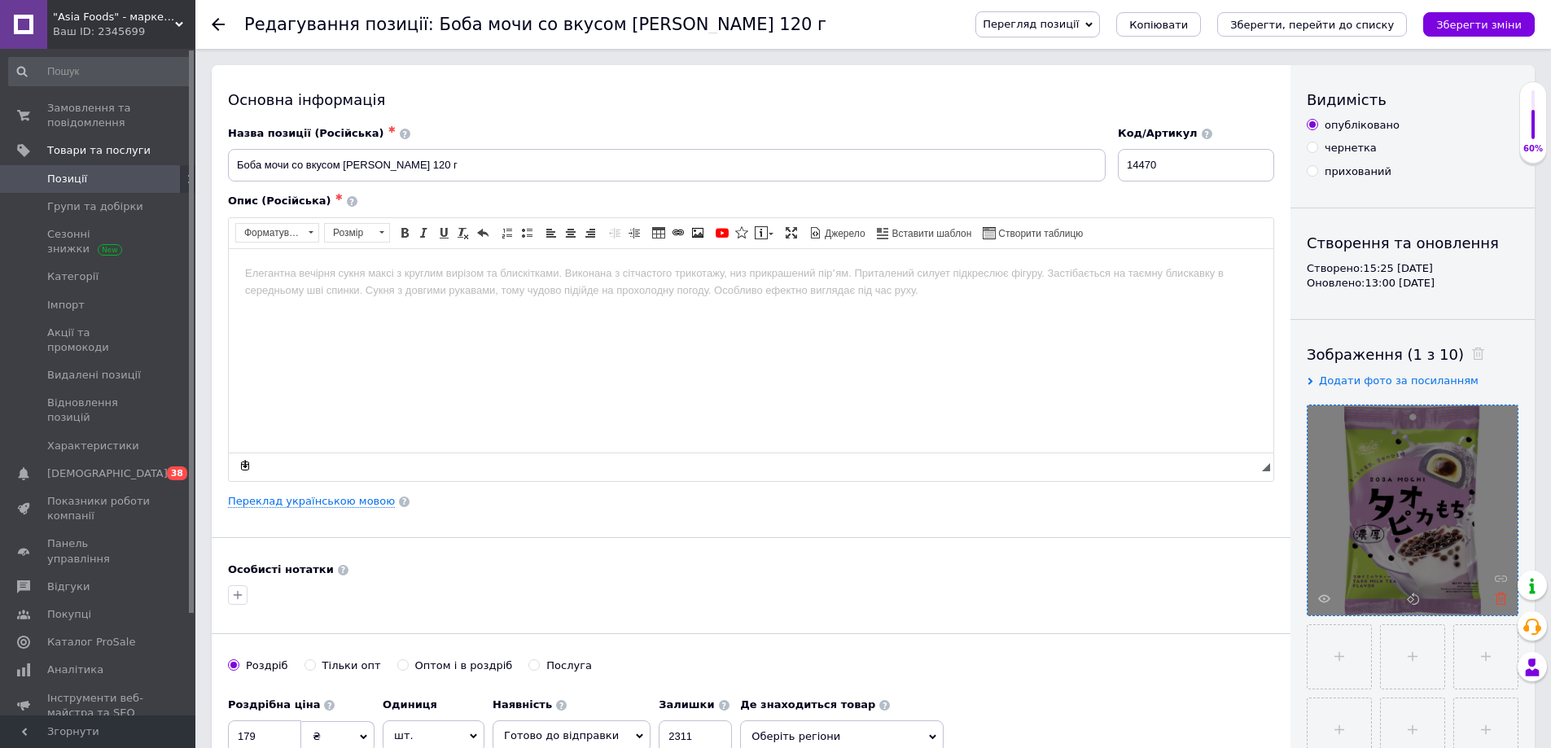
click at [1501, 598] on icon at bounding box center [1500, 599] width 12 height 12
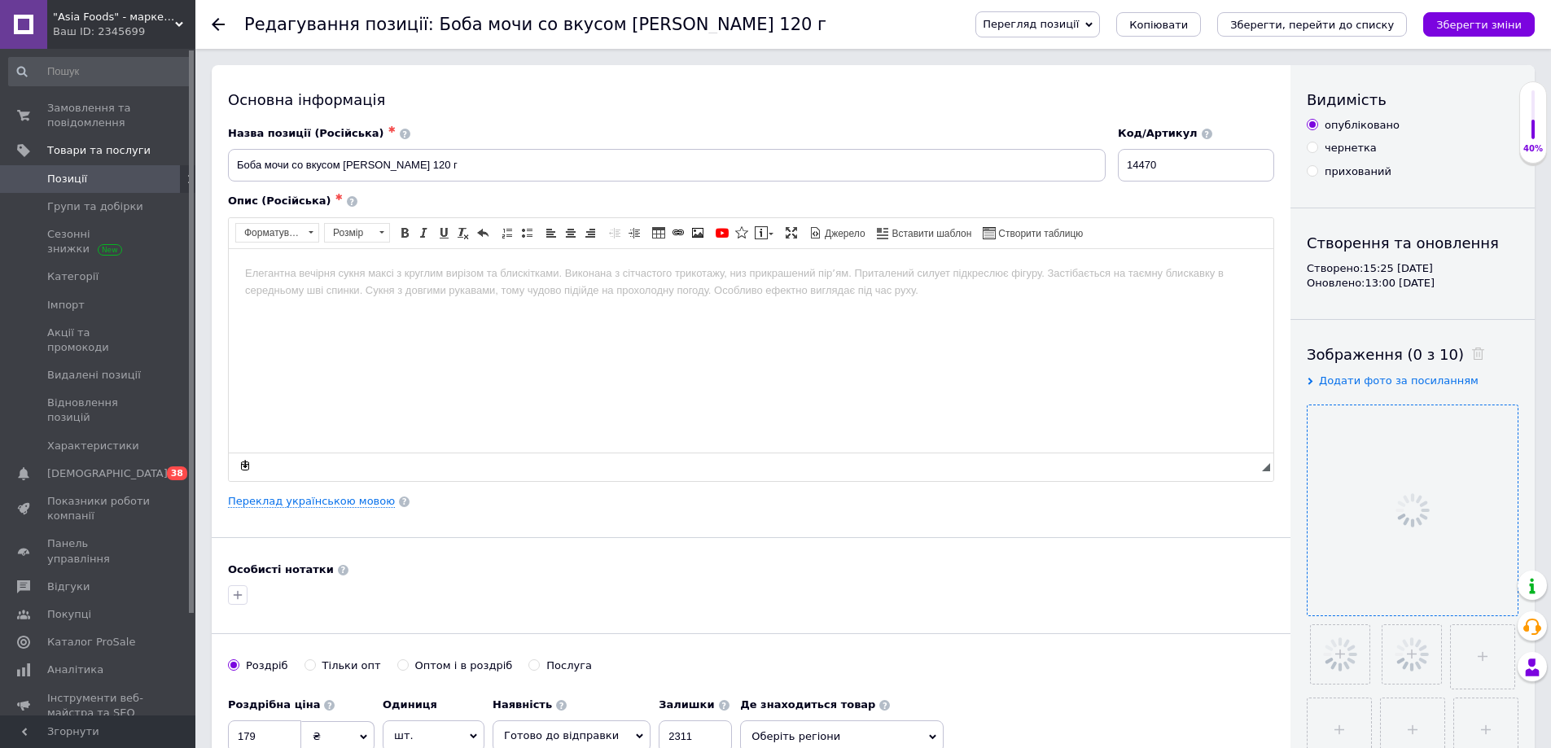
click at [311, 512] on div "Основна інформація Назва позиції (Російська) ✱ Боба мочи со вкусом таро YUKI&LO…" at bounding box center [751, 556] width 1078 height 982
click at [313, 495] on link "Переклад українською мовою" at bounding box center [311, 501] width 167 height 13
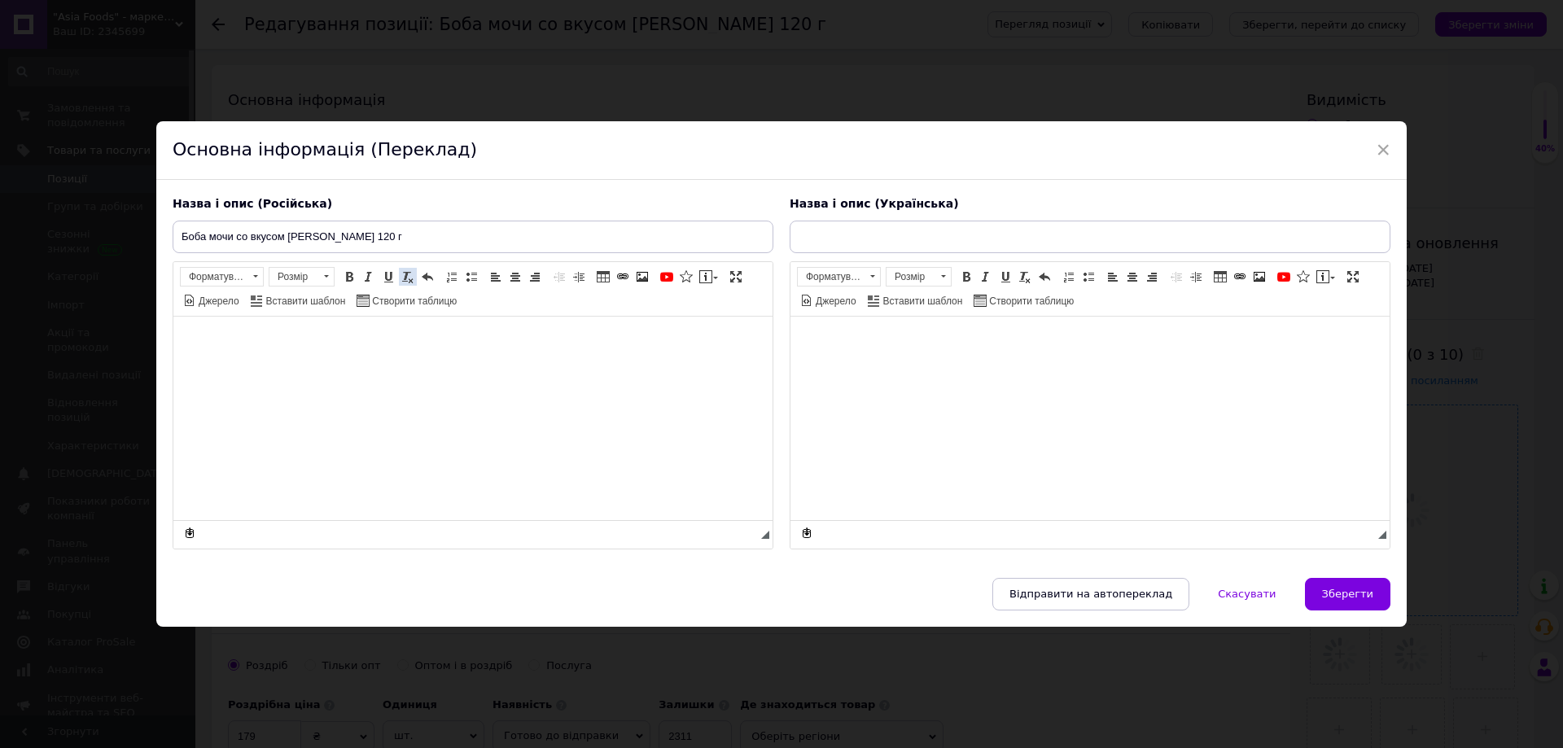
type input "Боба мочі зі смаком [PERSON_NAME] 120 г"
drag, startPoint x: 85, startPoint y: 252, endPoint x: 14, endPoint y: 259, distance: 71.1
click at [14, 259] on div "× Основна інформація (Переклад) Назва і опис (Російська) Боба мочи со вкусом [P…" at bounding box center [781, 374] width 1563 height 748
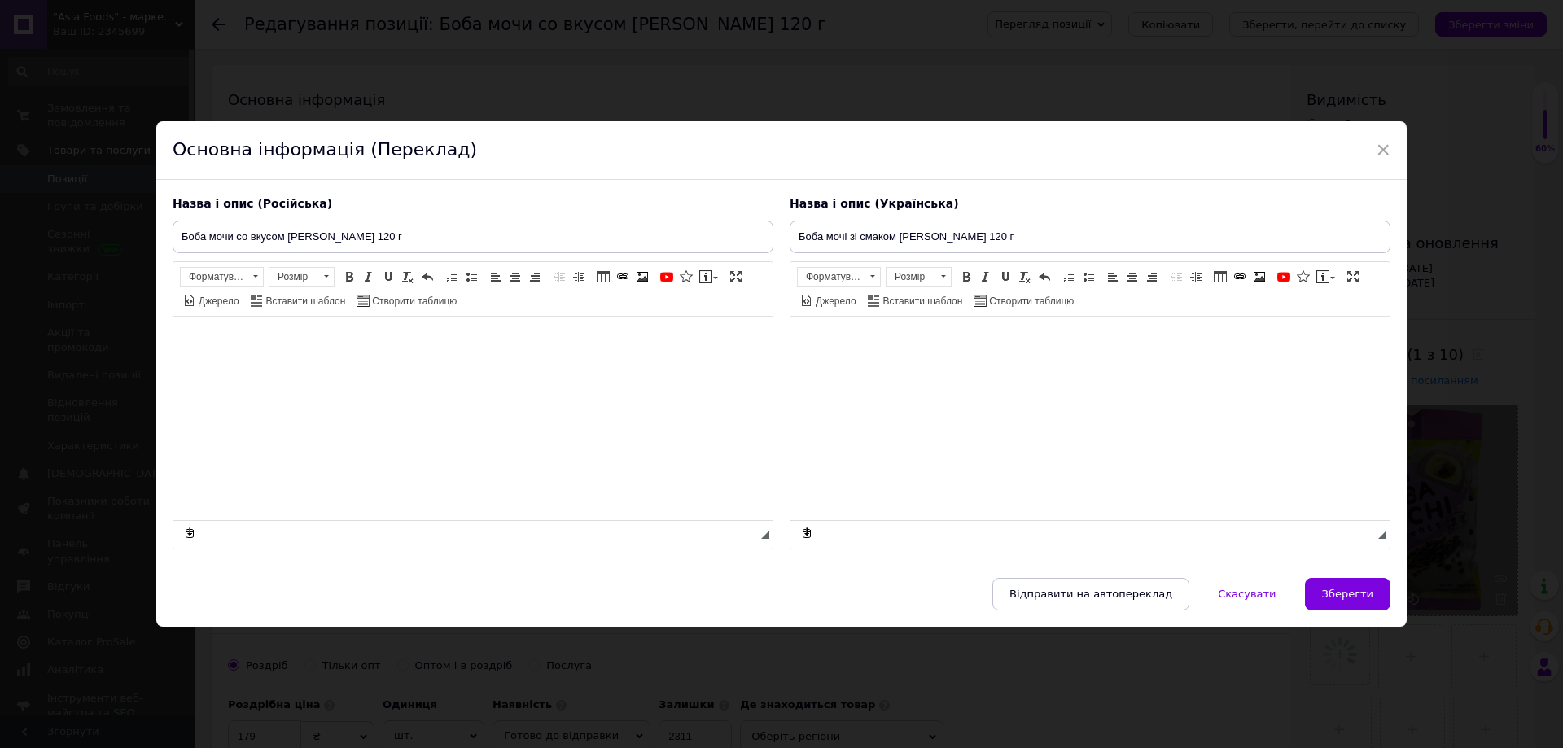
click at [345, 365] on html at bounding box center [472, 341] width 599 height 50
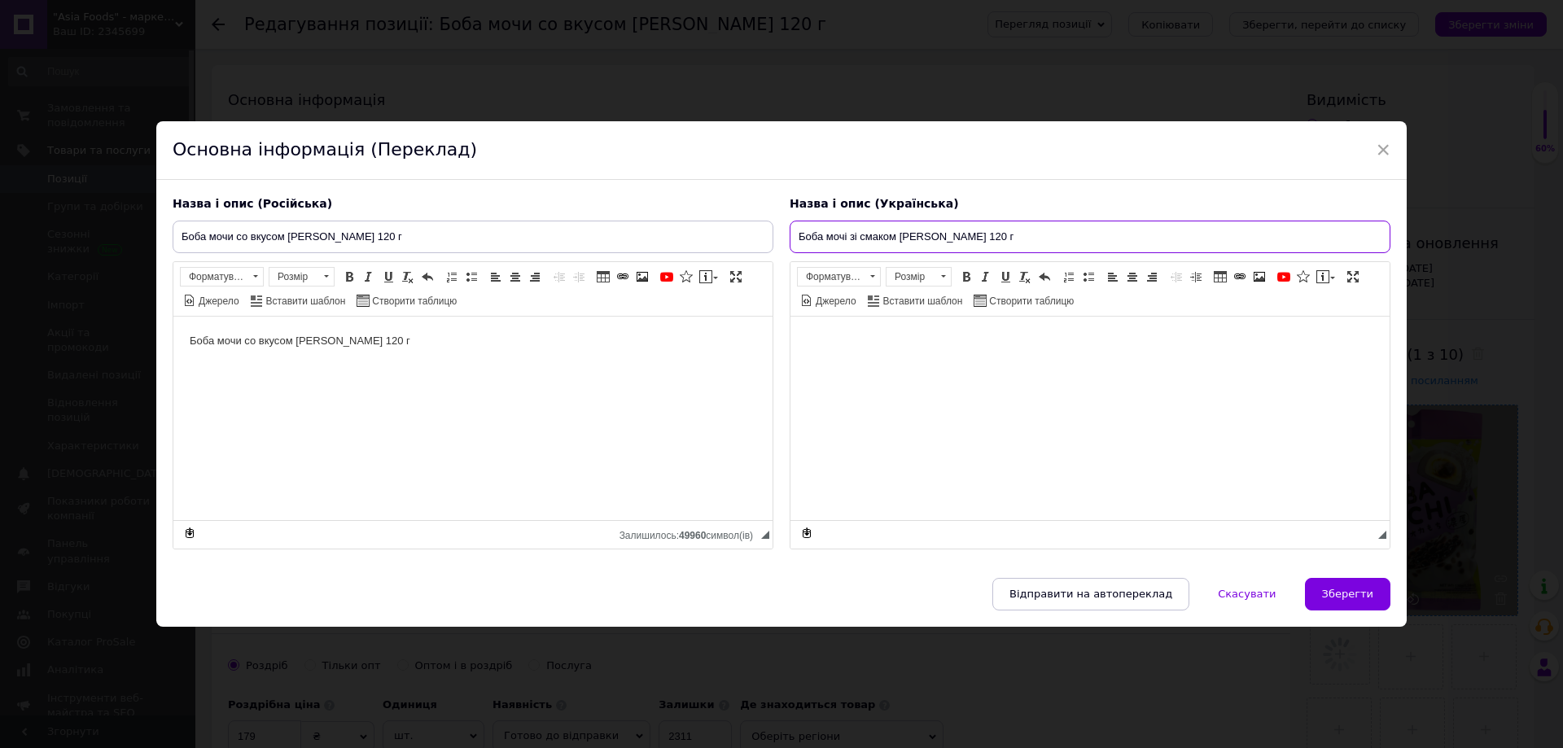
drag, startPoint x: 1017, startPoint y: 245, endPoint x: 752, endPoint y: 256, distance: 265.6
click at [752, 256] on div "Назва і опис (Російська) Боба мочи со вкусом [PERSON_NAME] 120 г Боба мочи со в…" at bounding box center [781, 373] width 1234 height 370
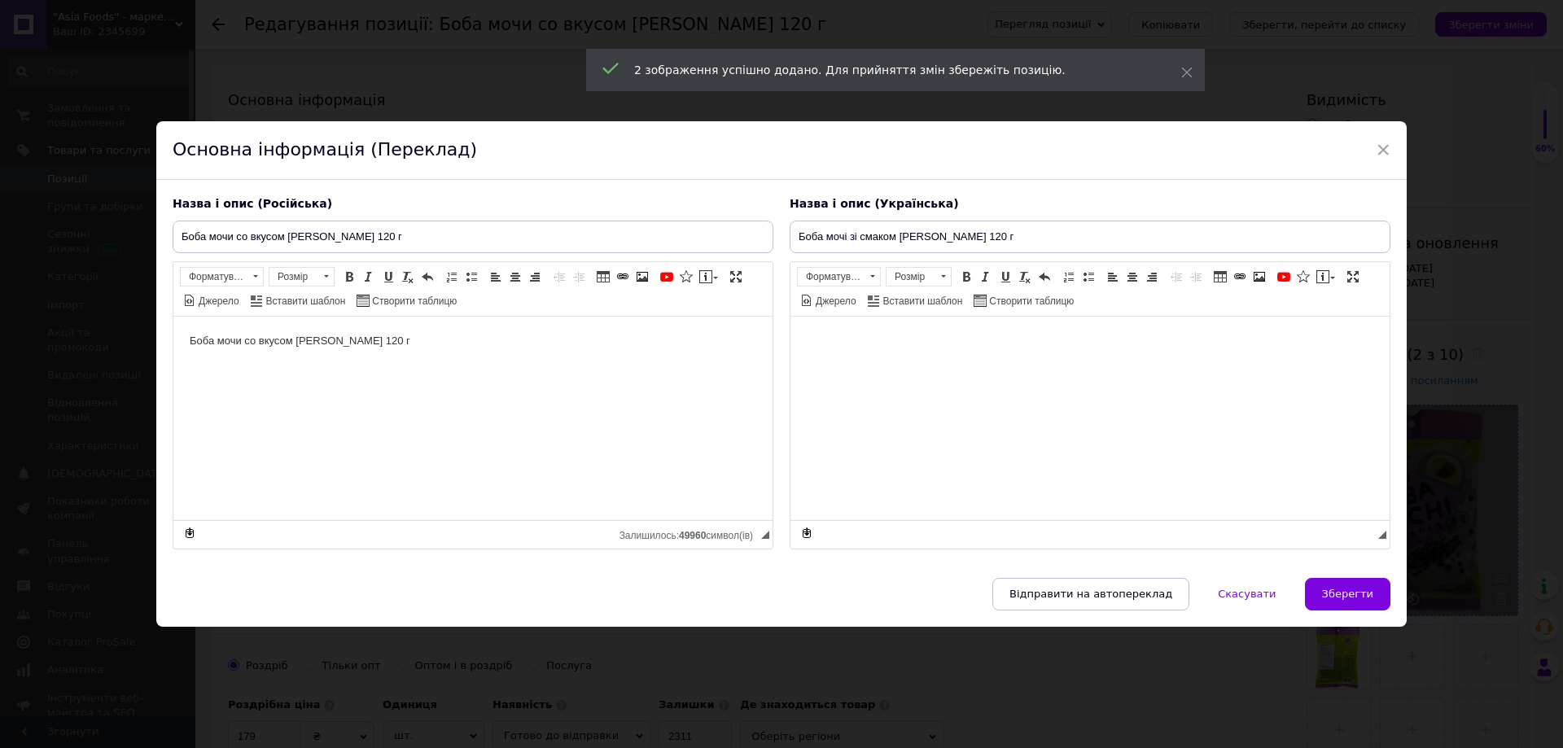
click at [899, 356] on html at bounding box center [1089, 341] width 599 height 50
click at [1340, 597] on span "Зберегти" at bounding box center [1347, 594] width 51 height 12
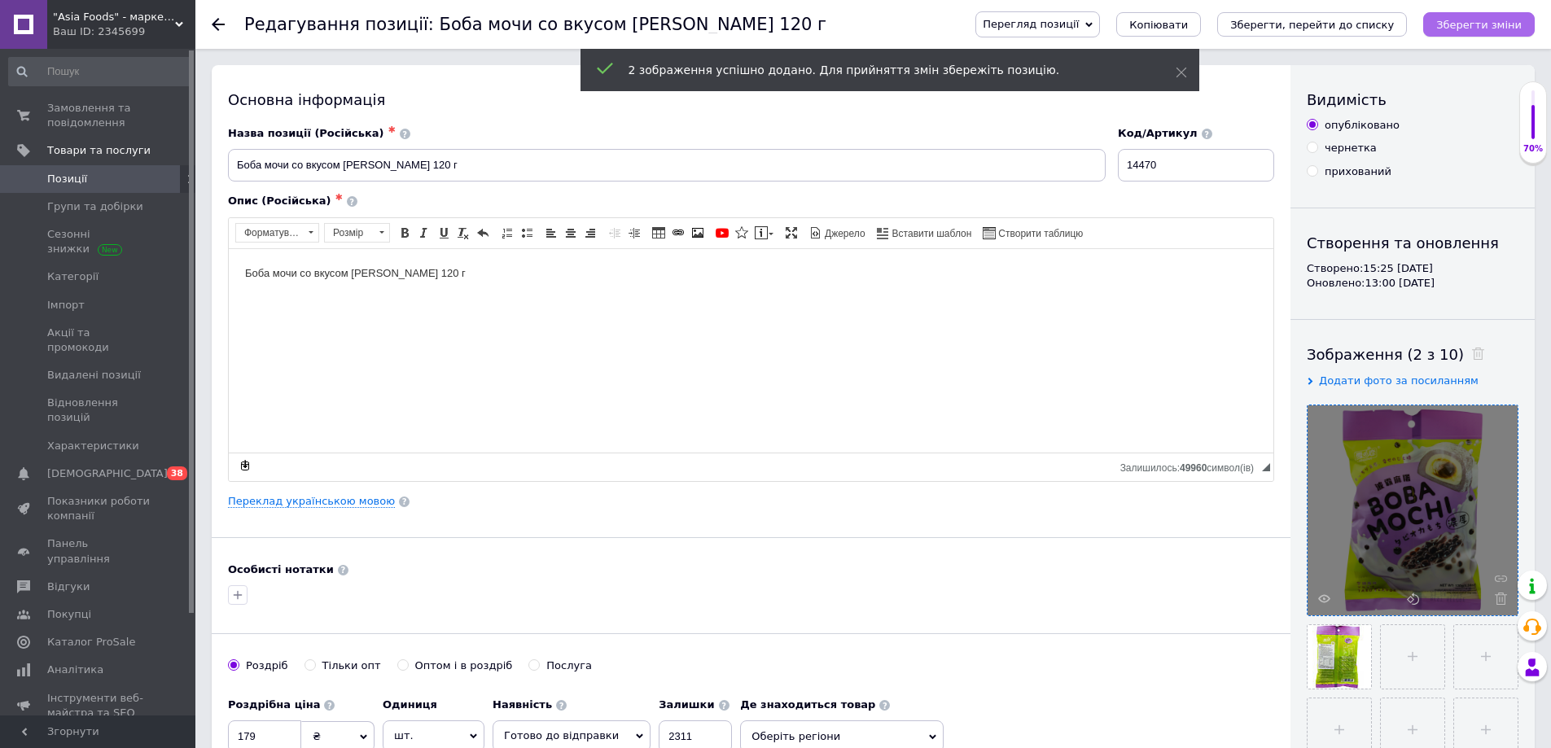
click at [1469, 31] on icon "Зберегти зміни" at bounding box center [1478, 25] width 85 height 12
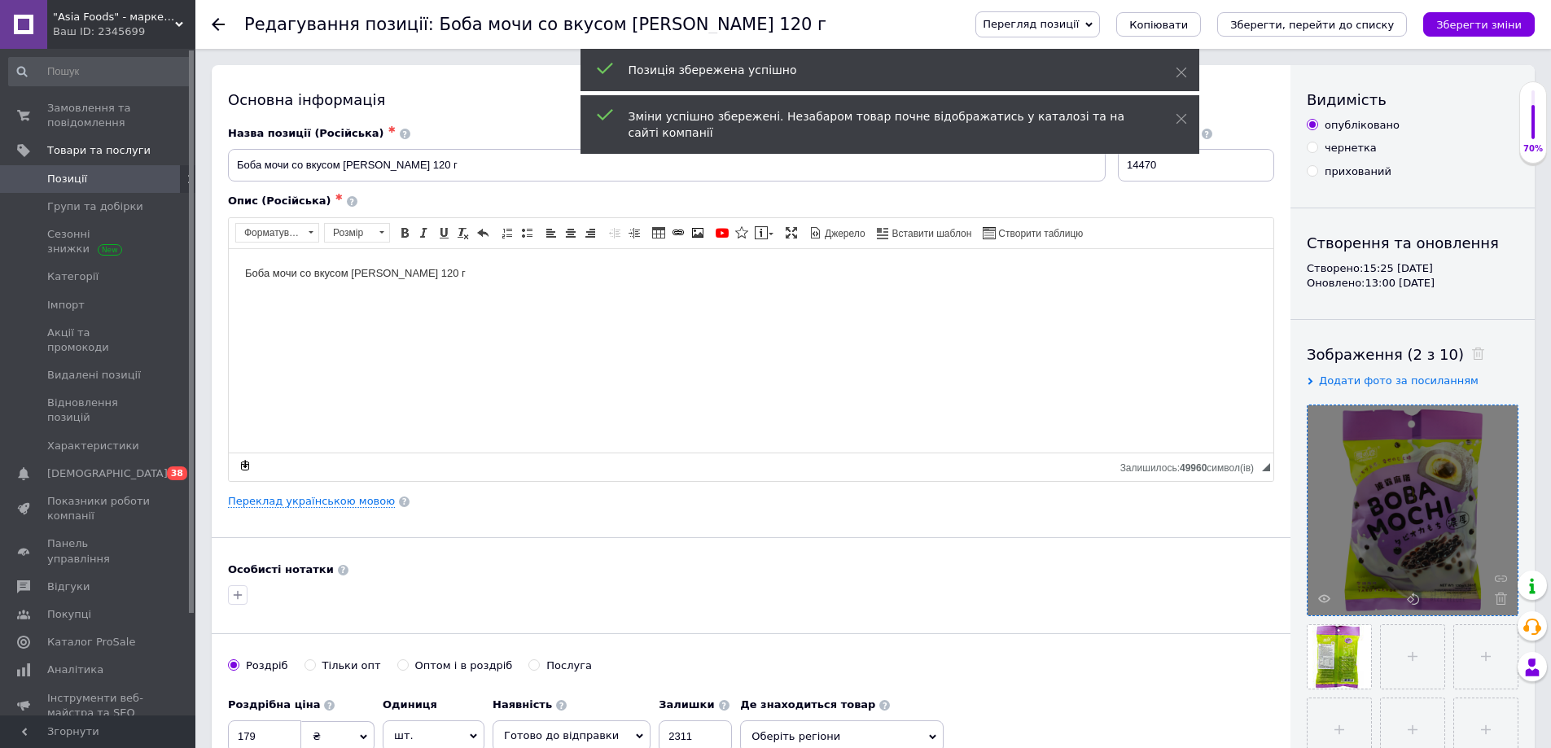
click at [94, 177] on span "Позиції" at bounding box center [98, 179] width 103 height 15
